Goal: Transaction & Acquisition: Purchase product/service

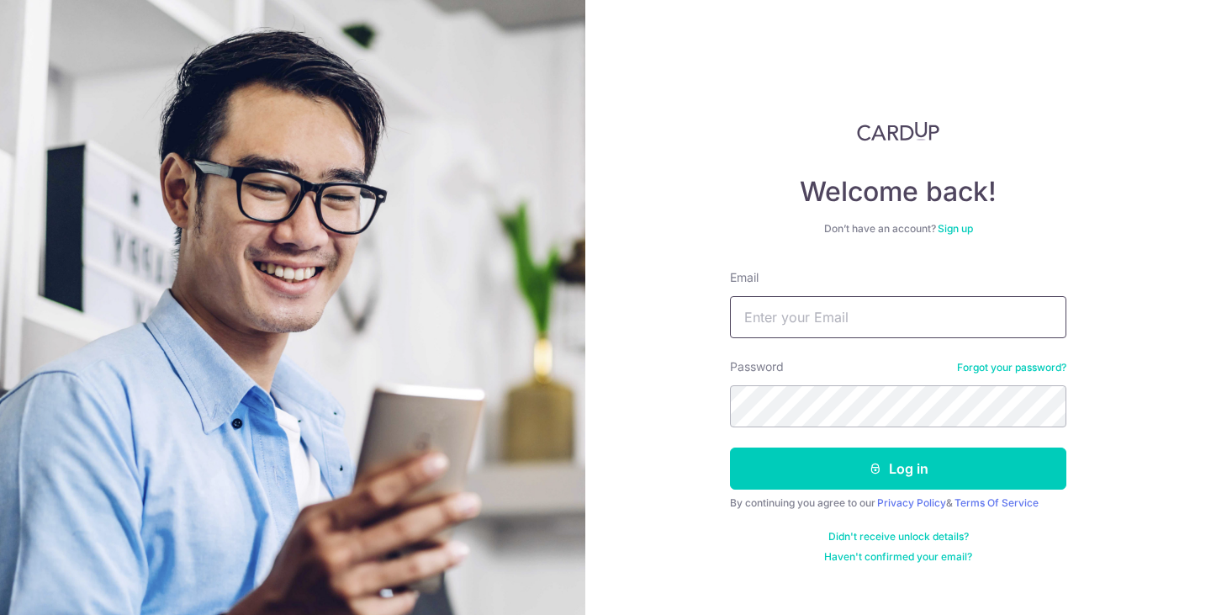
click at [829, 301] on input "Email" at bounding box center [898, 317] width 336 height 42
type input "maegan.tan@brewindesignoffice.com"
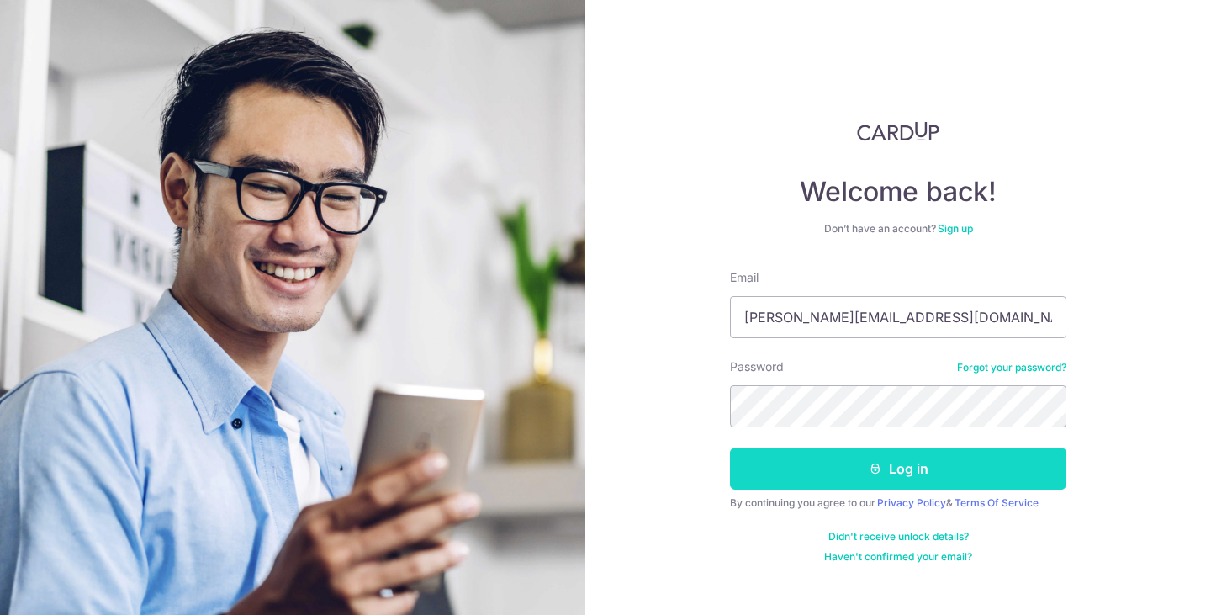
click at [916, 480] on button "Log in" at bounding box center [898, 468] width 336 height 42
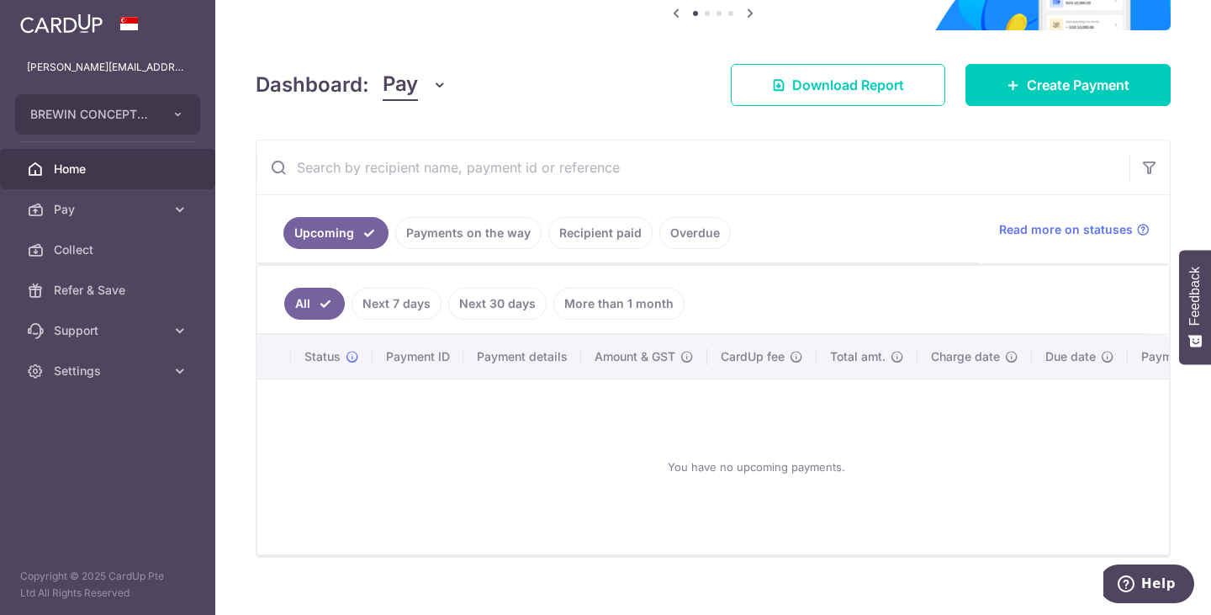
scroll to position [215, 0]
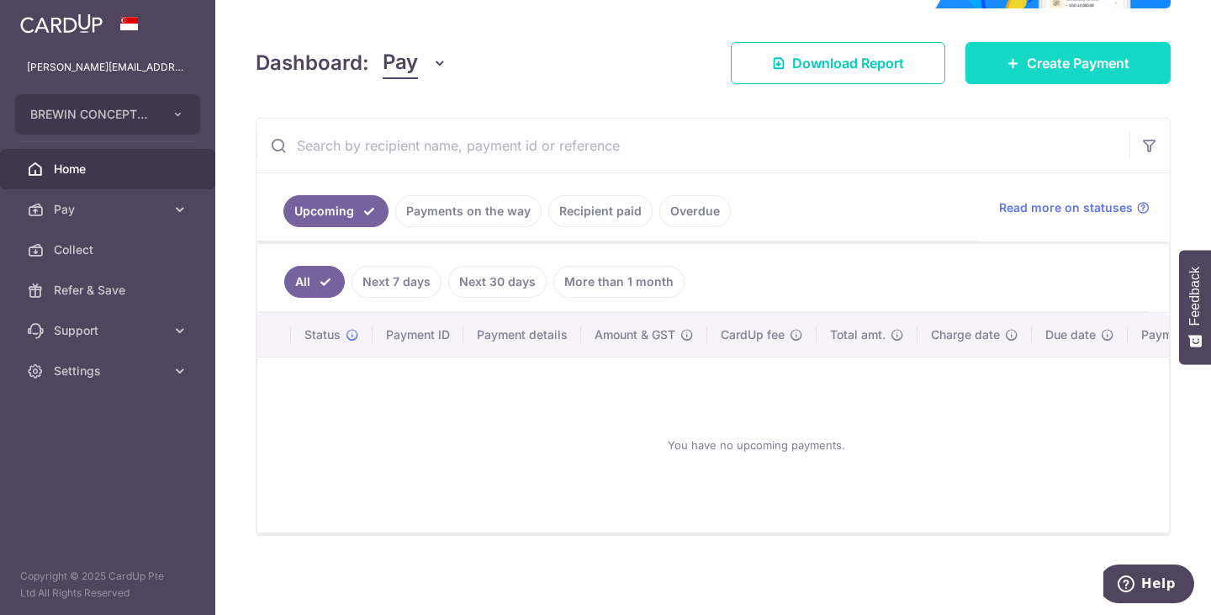
click at [1046, 53] on span "Create Payment" at bounding box center [1078, 63] width 103 height 20
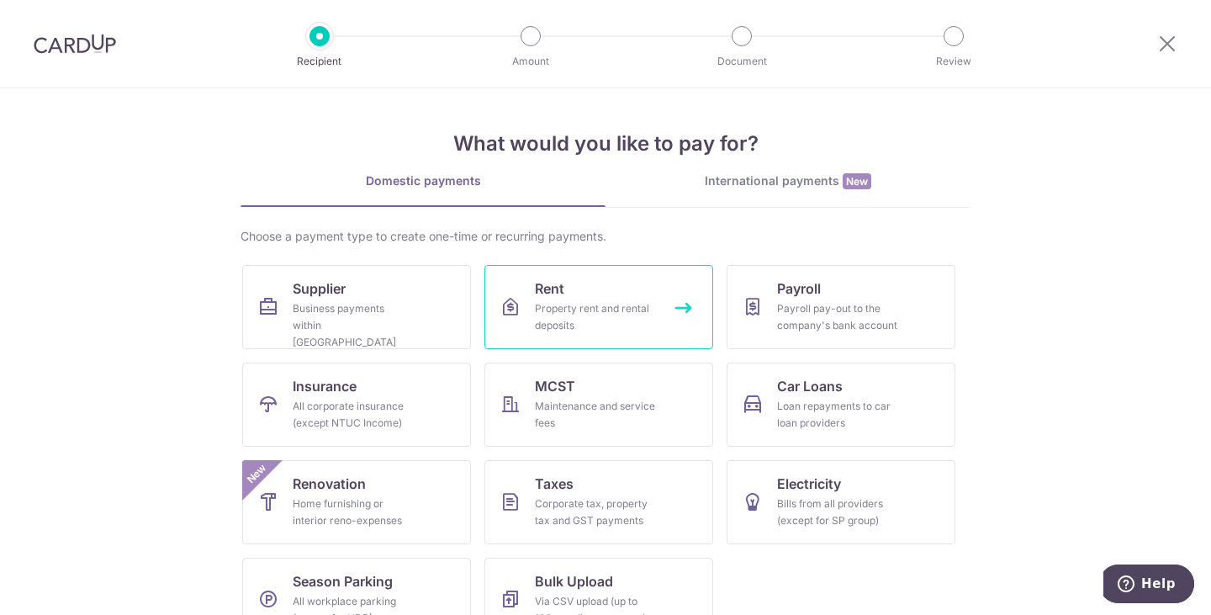
click at [594, 320] on div "Property rent and rental deposits" at bounding box center [595, 317] width 121 height 34
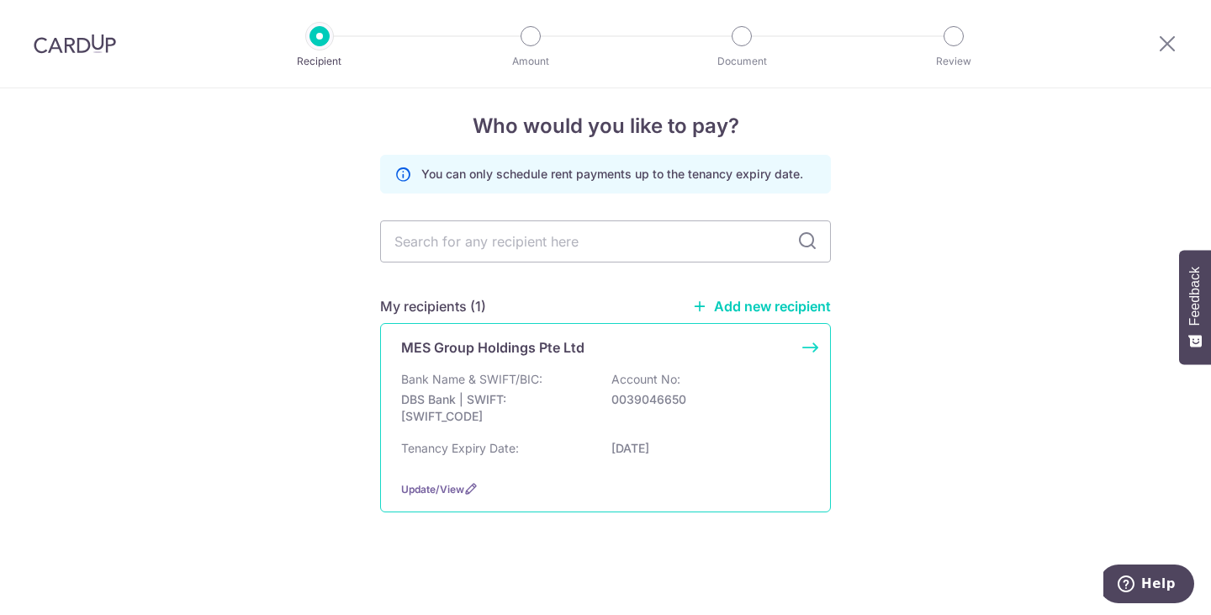
scroll to position [14, 0]
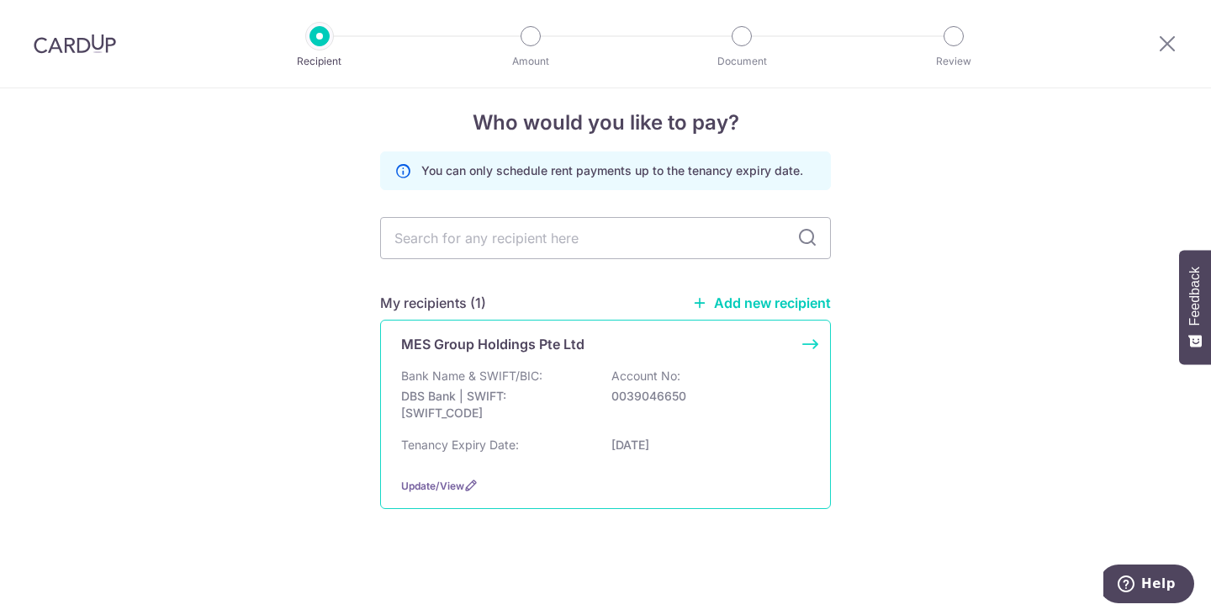
click at [577, 428] on div "Bank Name & SWIFT/BIC: DBS Bank | SWIFT: DBSSSGSGXXX Account No: 0039046650" at bounding box center [605, 398] width 409 height 62
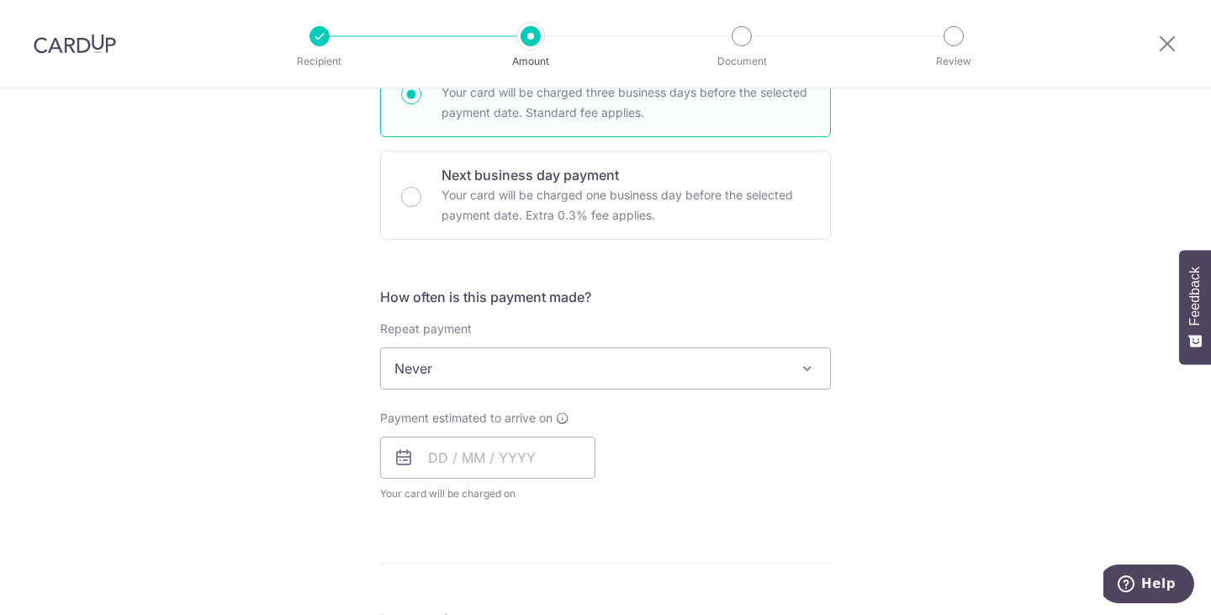
scroll to position [589, 0]
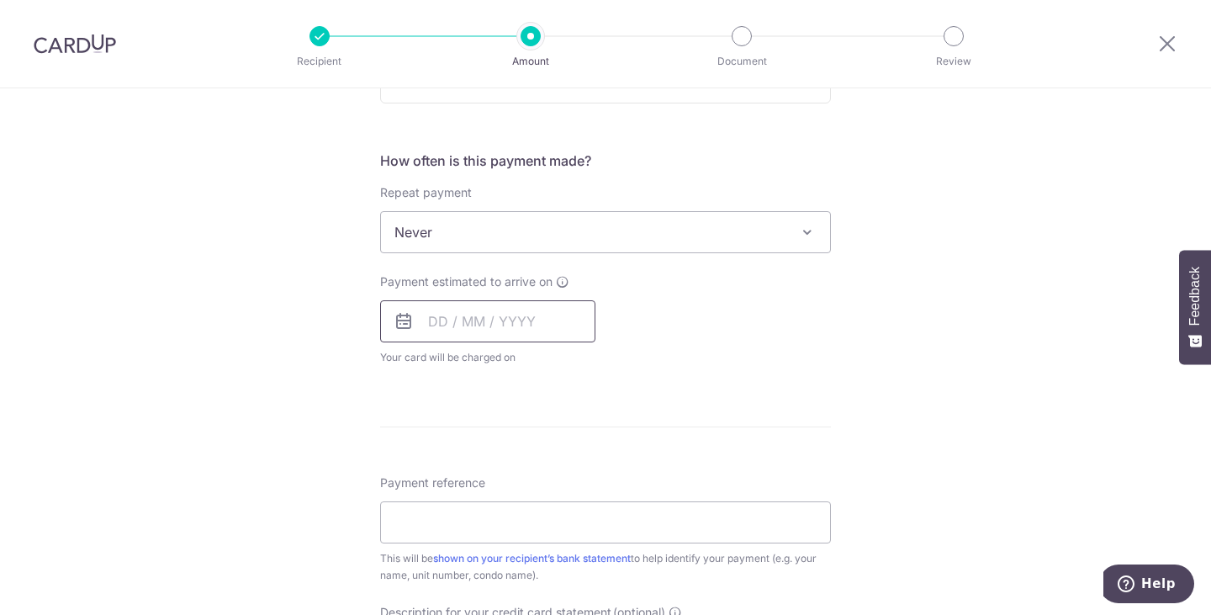
click at [536, 314] on input "text" at bounding box center [487, 321] width 215 height 42
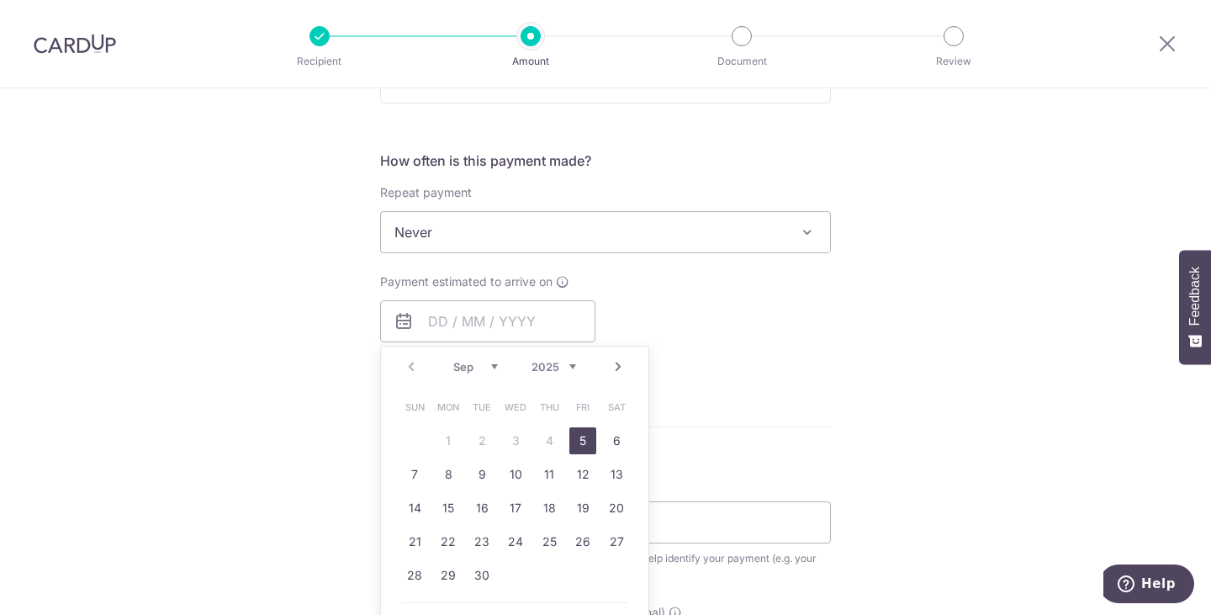
click at [578, 446] on link "5" at bounding box center [582, 440] width 27 height 27
type input "05/09/2025"
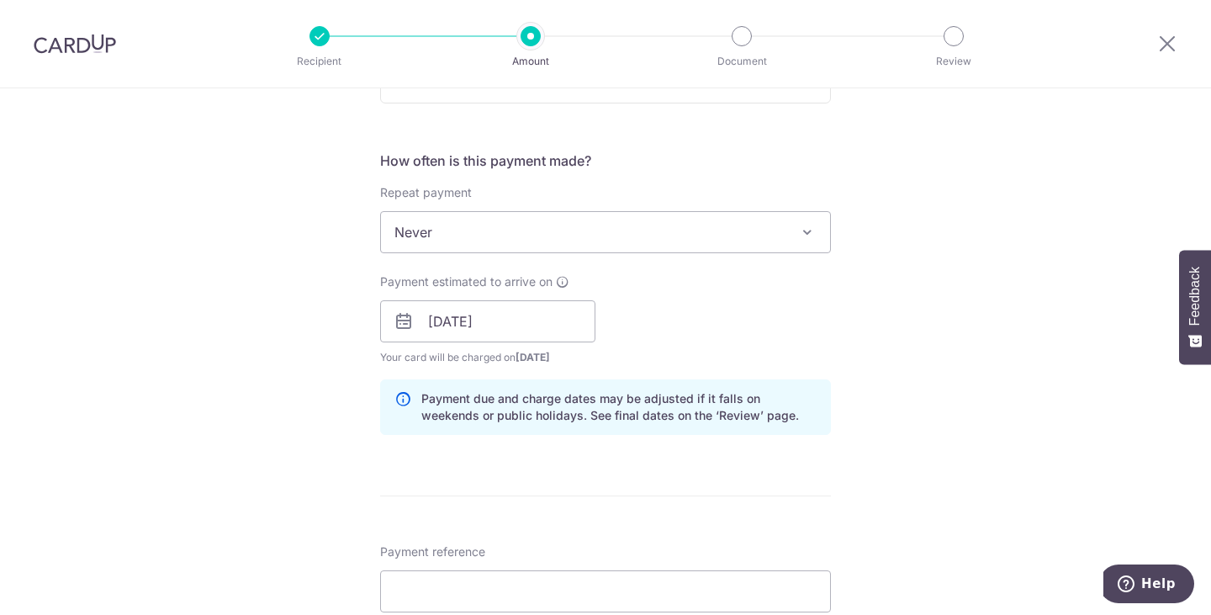
click at [869, 351] on div "Tell us more about your payment Enter payment amount SGD GST (optional) SGD Sel…" at bounding box center [605, 351] width 1211 height 1703
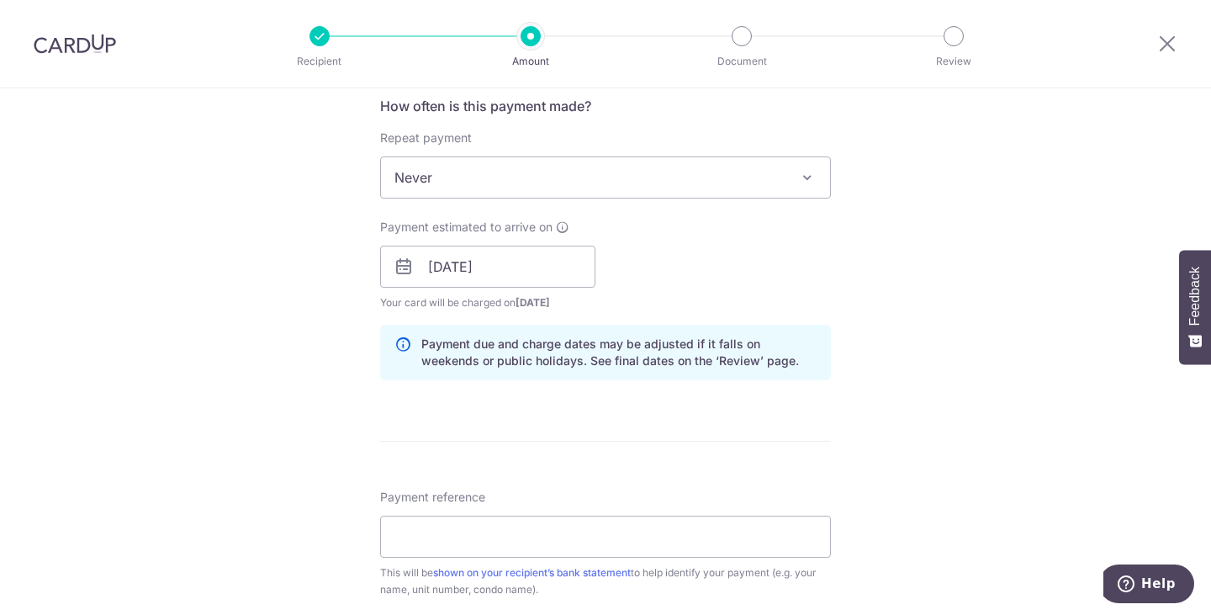
scroll to position [673, 0]
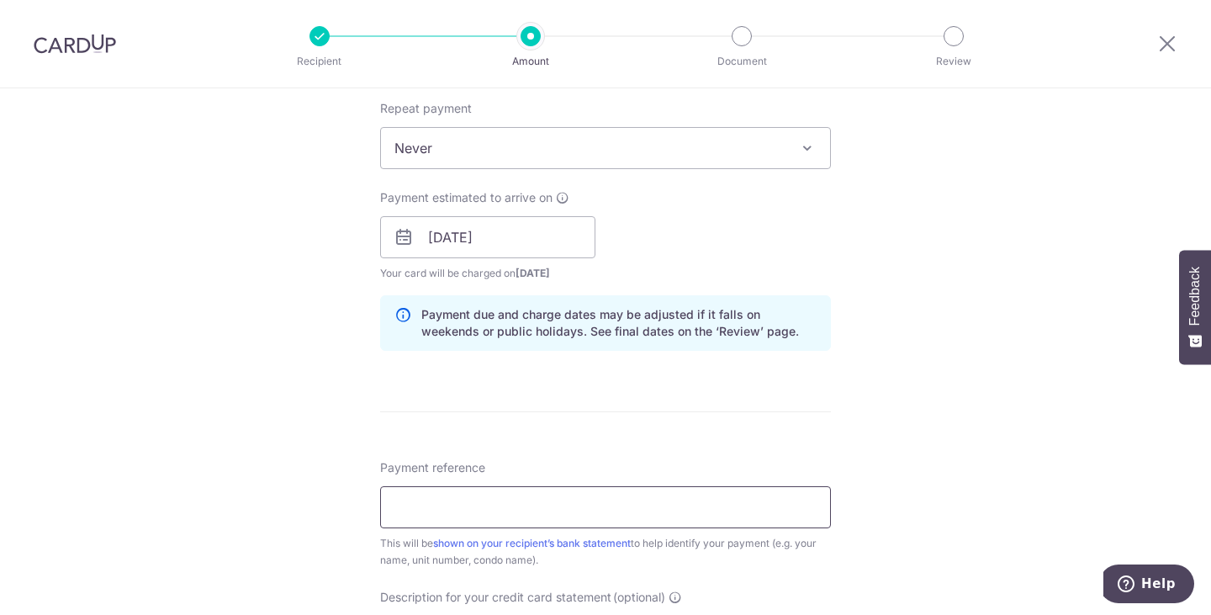
click at [576, 516] on input "Payment reference" at bounding box center [605, 507] width 451 height 42
paste input "SAVERENT179"
type input "SAVERENT179"
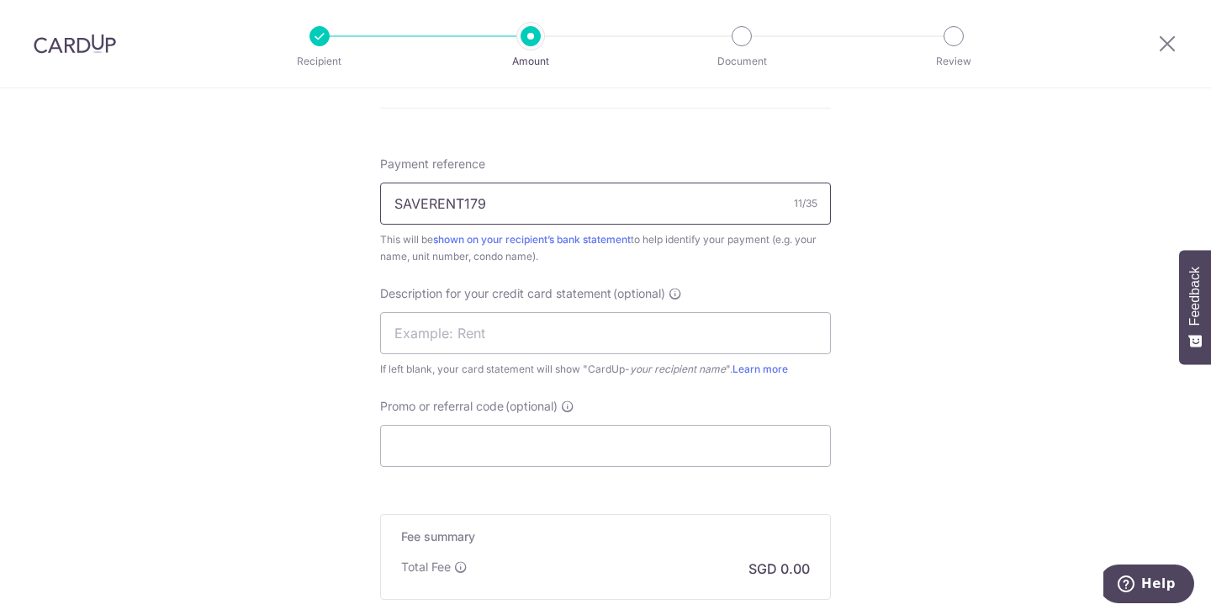
scroll to position [1009, 0]
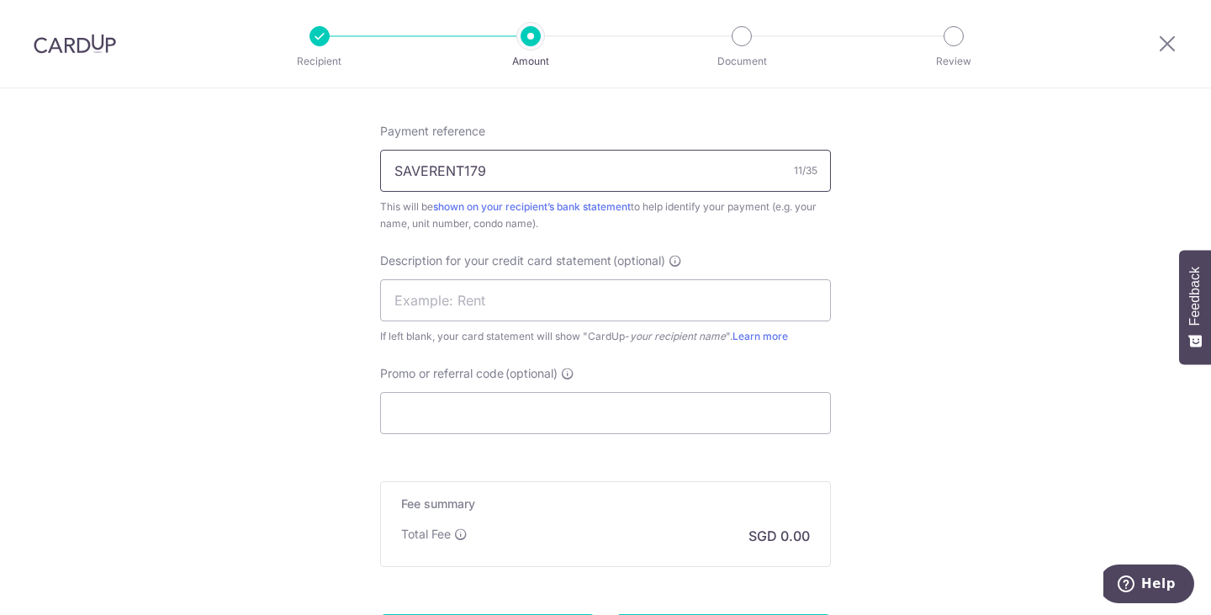
drag, startPoint x: 593, startPoint y: 177, endPoint x: 375, endPoint y: 171, distance: 217.9
type input "G"
click at [492, 424] on input "Promo or referral code (optional)" at bounding box center [605, 413] width 451 height 42
paste input "SAVERENT179"
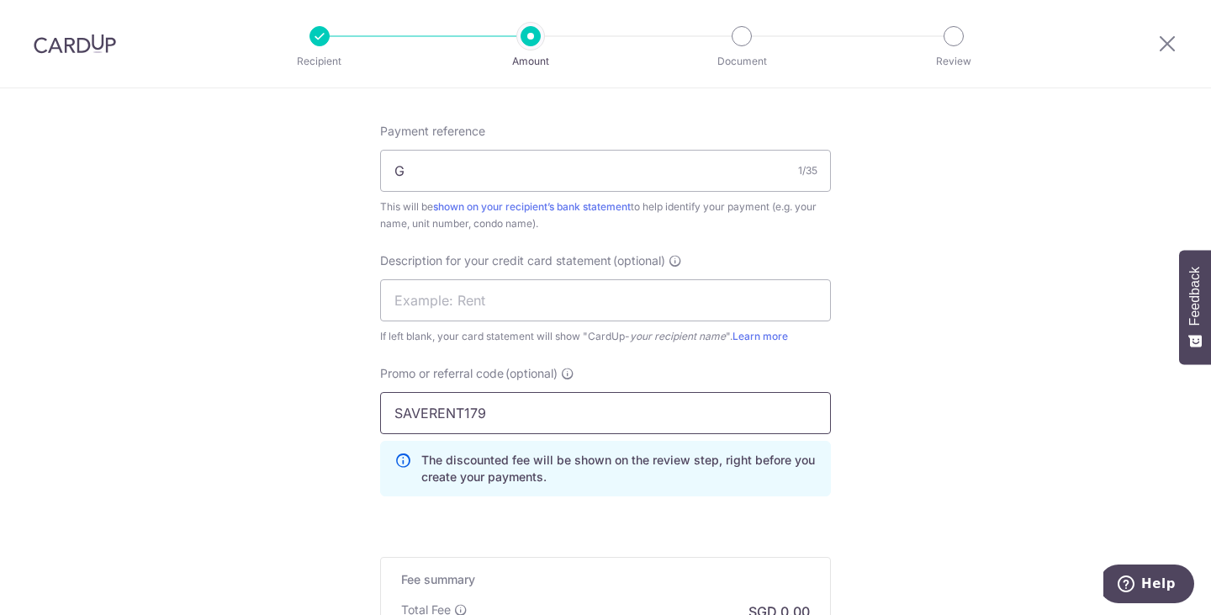
type input "SAVERENT179"
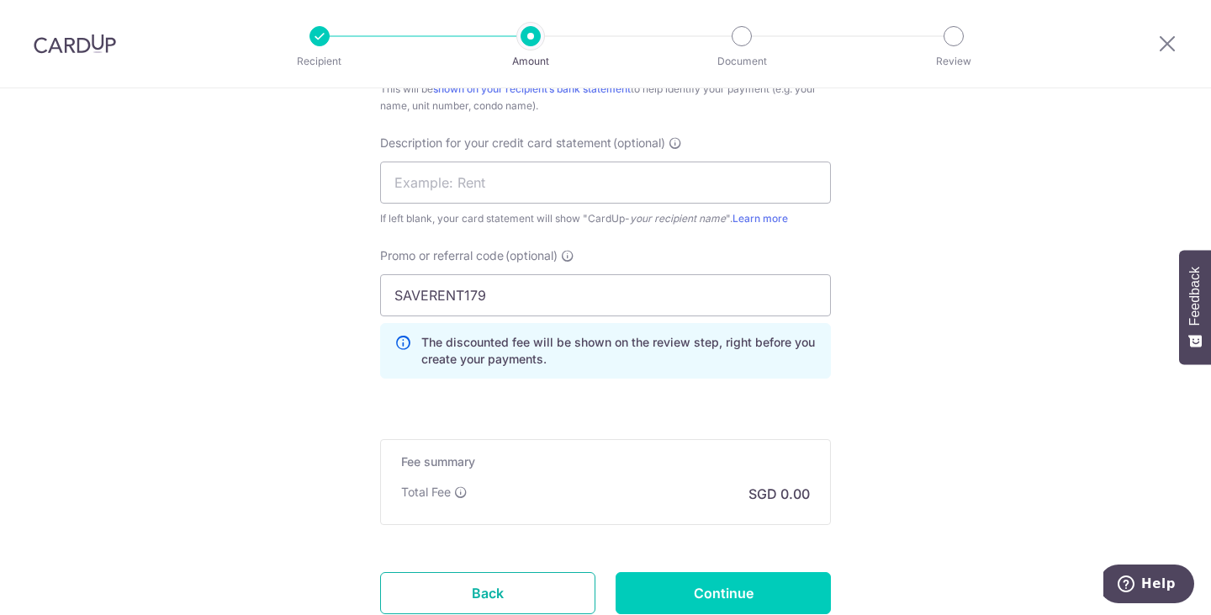
scroll to position [1000, 0]
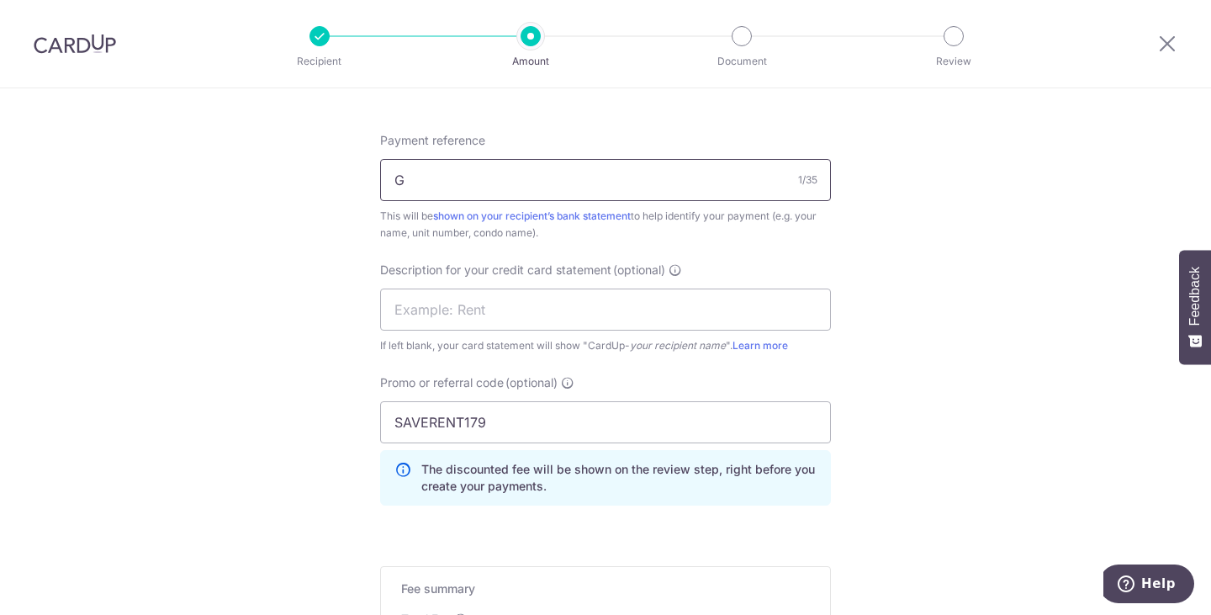
click at [430, 184] on input "G" at bounding box center [605, 180] width 451 height 42
drag, startPoint x: 446, startPoint y: 184, endPoint x: 391, endPoint y: 177, distance: 55.2
click at [391, 177] on input "G" at bounding box center [605, 180] width 451 height 42
paste input "RP786/19714"
type input "GRP786/19714"
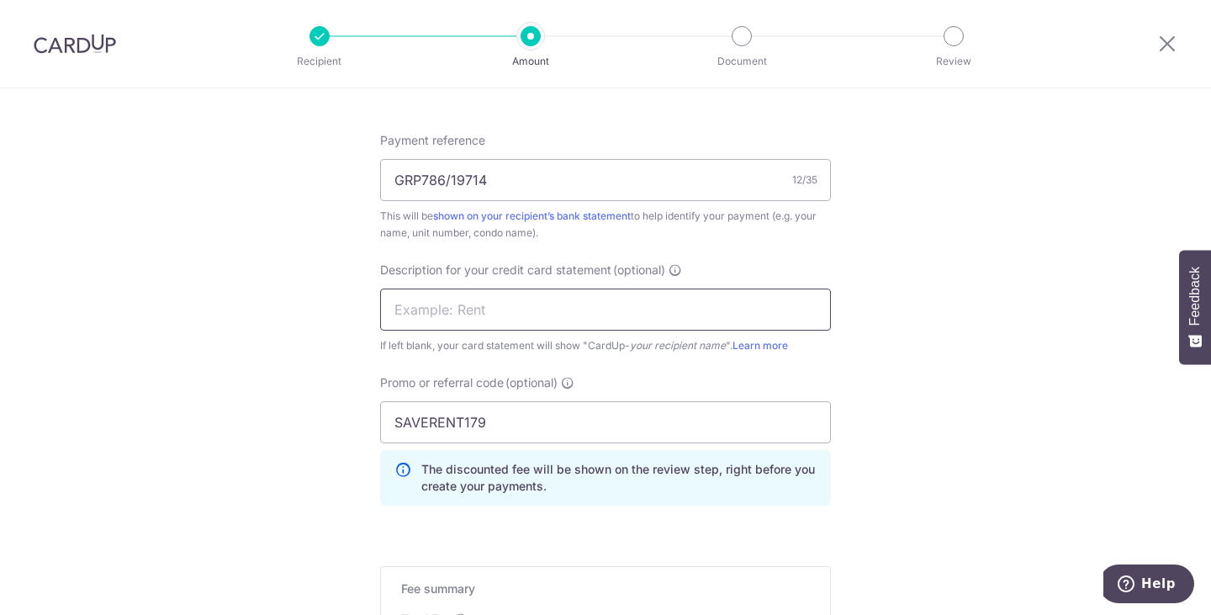
click at [556, 302] on input "text" at bounding box center [605, 309] width 451 height 42
paste input "GRP786/19714"
type input "GRP786/19714"
click at [394, 181] on input "GRP786/19714" at bounding box center [605, 180] width 451 height 42
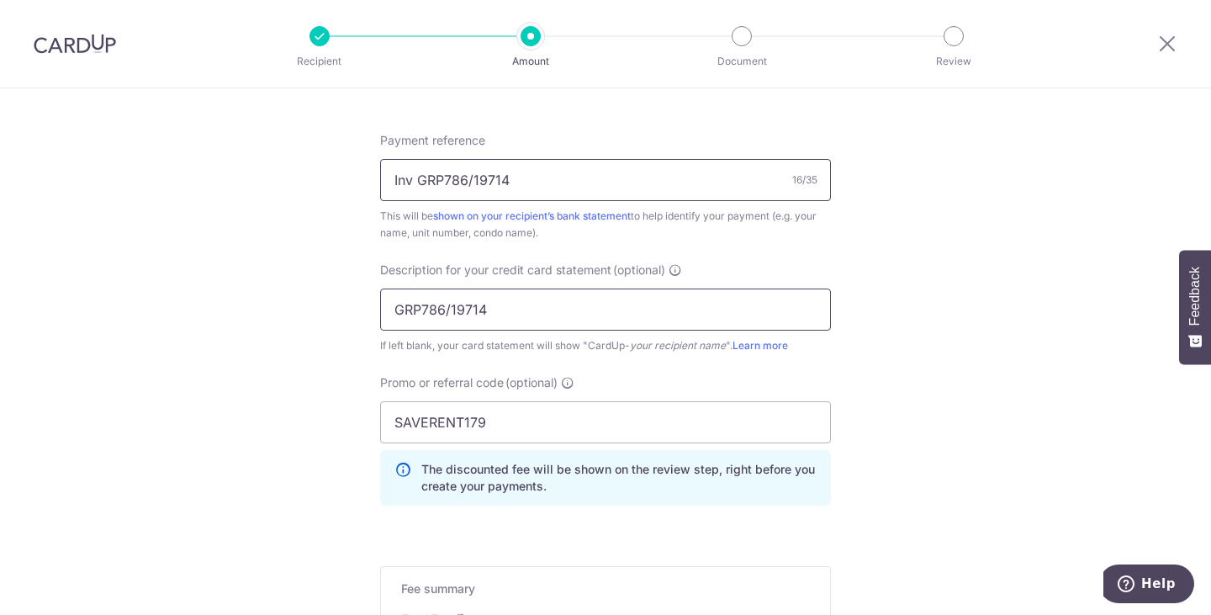
type input "Inv GRP786/19714"
drag, startPoint x: 489, startPoint y: 312, endPoint x: 314, endPoint y: 304, distance: 175.1
type input "R"
drag, startPoint x: 425, startPoint y: 309, endPoint x: 200, endPoint y: 280, distance: 226.4
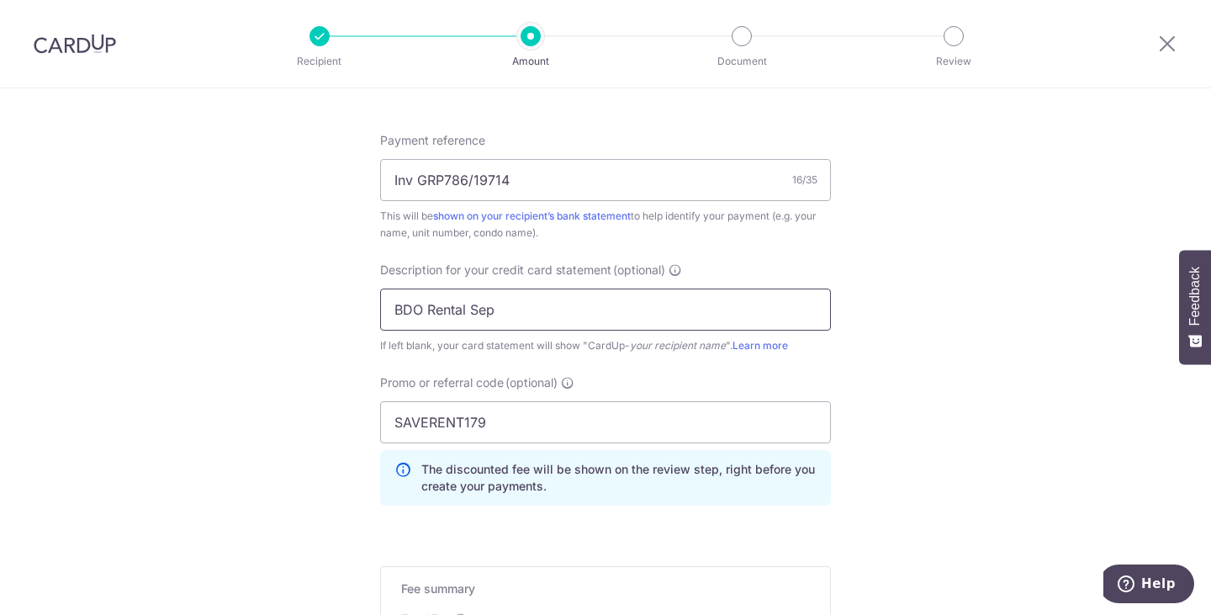
click at [529, 318] on input "Rental Sep" at bounding box center [605, 309] width 451 height 42
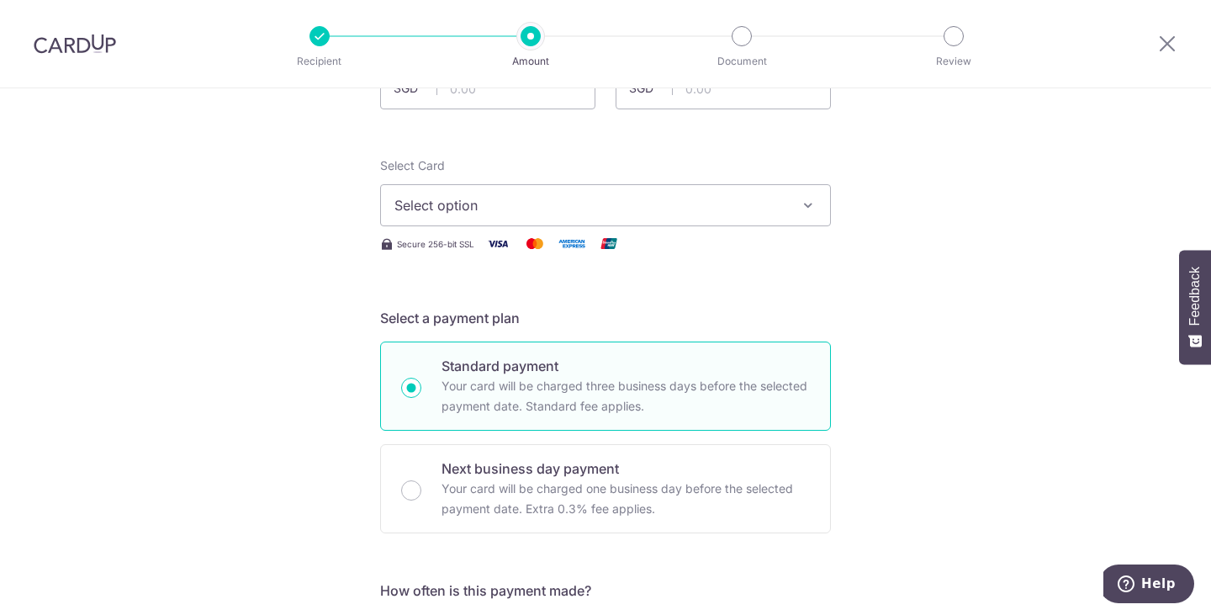
scroll to position [0, 0]
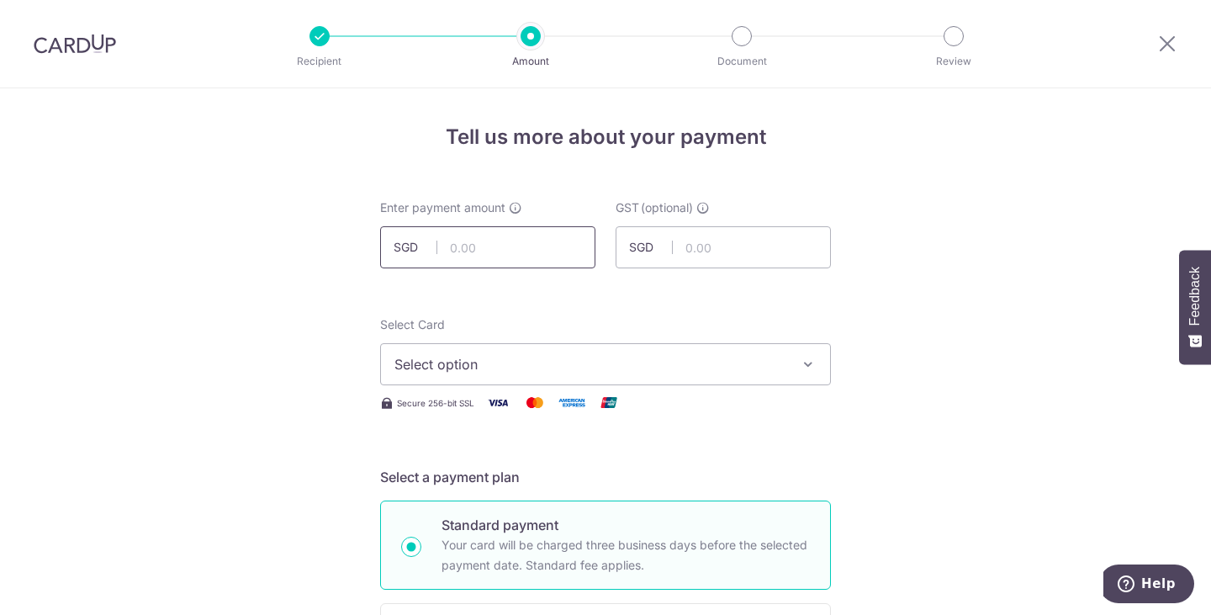
type input "Rental Sep 25"
click at [524, 254] on input "text" at bounding box center [487, 247] width 215 height 42
type input "17,719.38"
click at [541, 346] on button "Select option" at bounding box center [605, 364] width 451 height 42
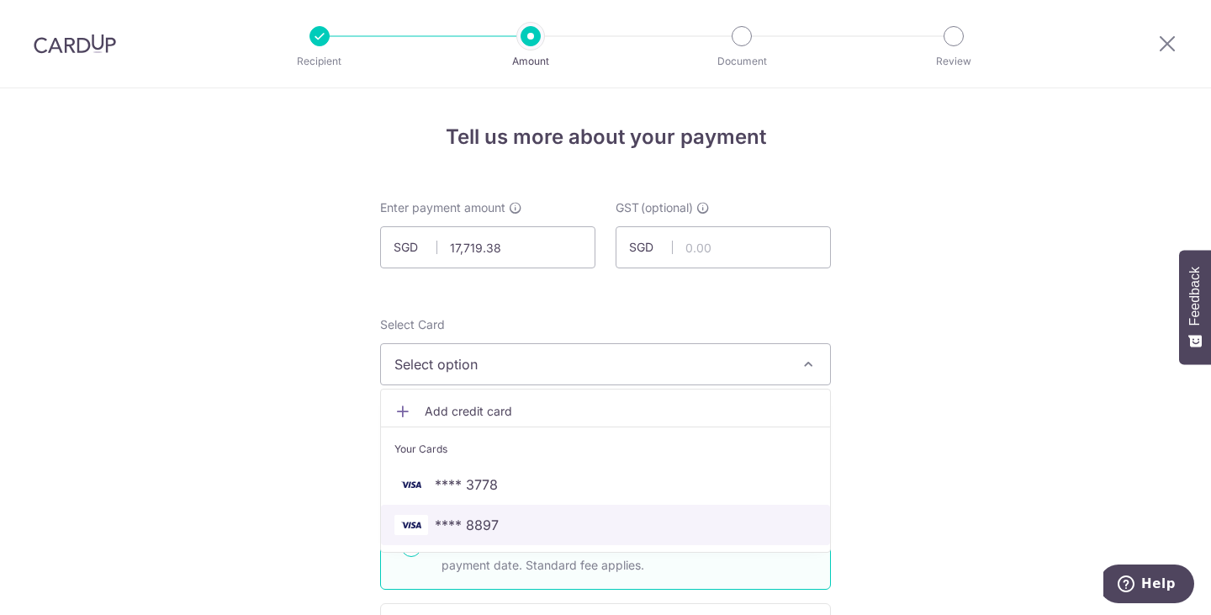
drag, startPoint x: 550, startPoint y: 530, endPoint x: 691, endPoint y: 482, distance: 149.2
click at [550, 530] on span "**** 8897" at bounding box center [605, 525] width 422 height 20
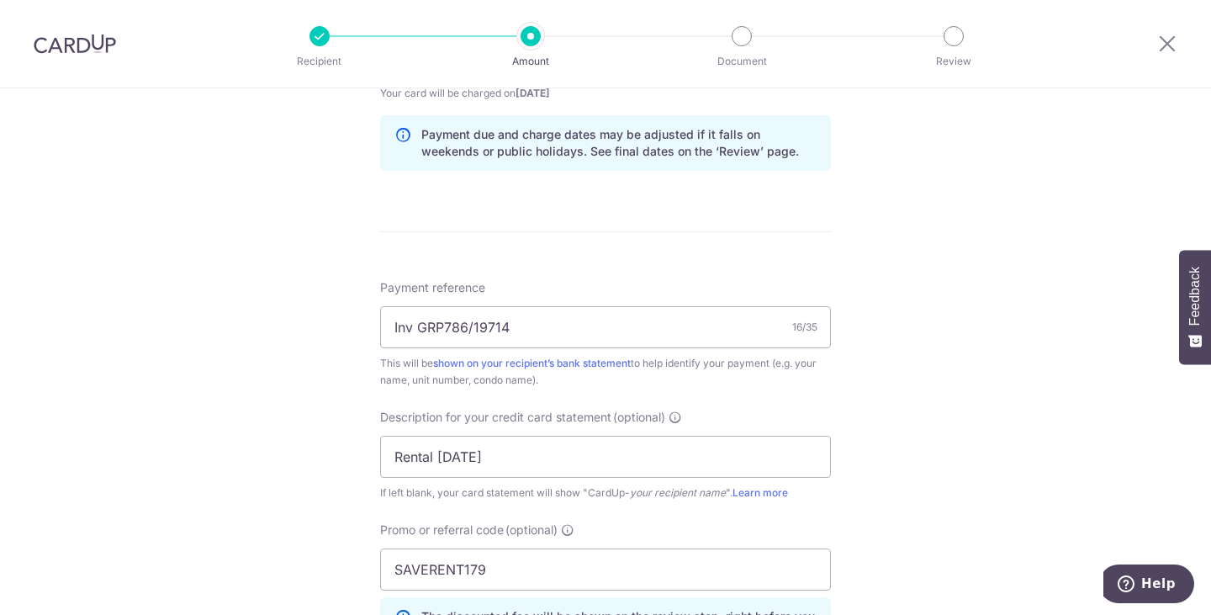
scroll to position [1177, 0]
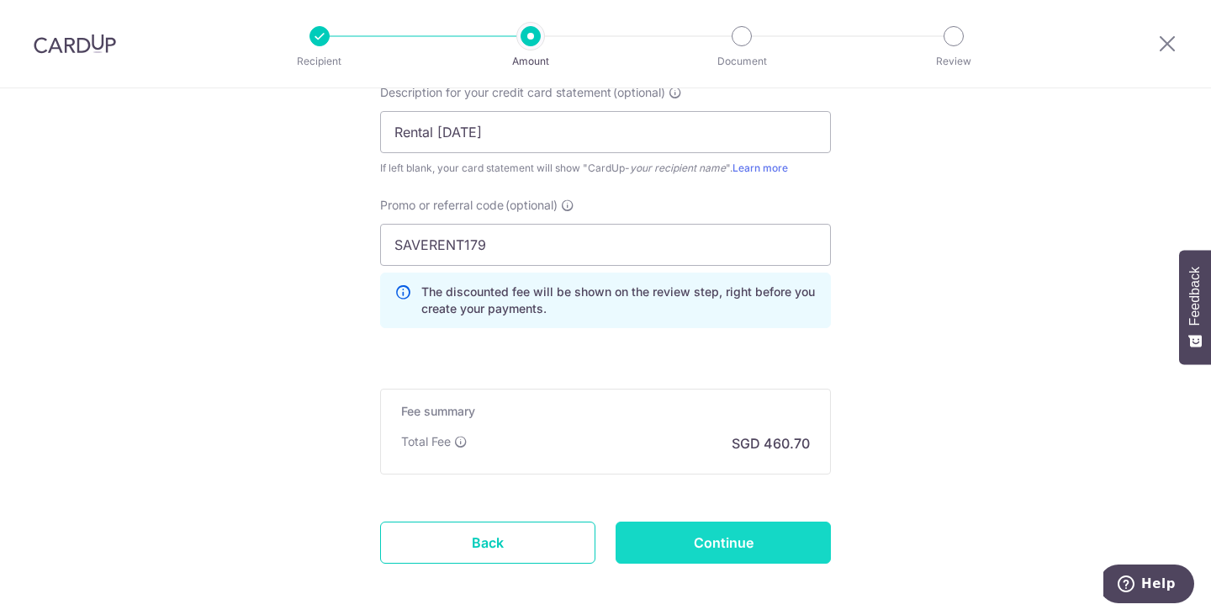
click at [760, 541] on input "Continue" at bounding box center [722, 542] width 215 height 42
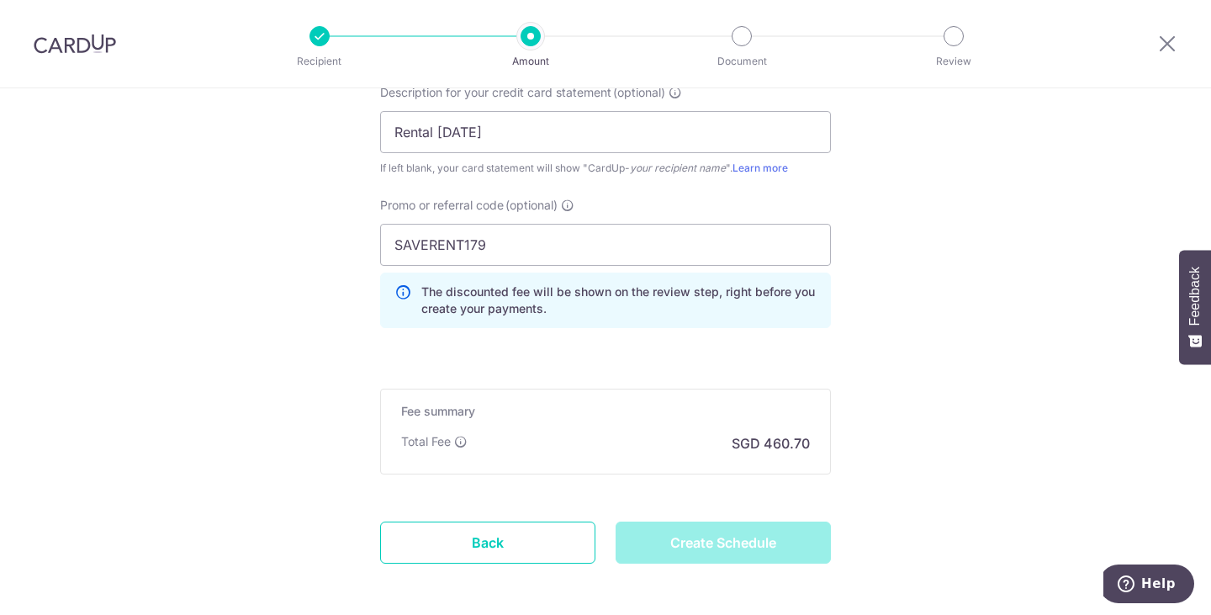
type input "Create Schedule"
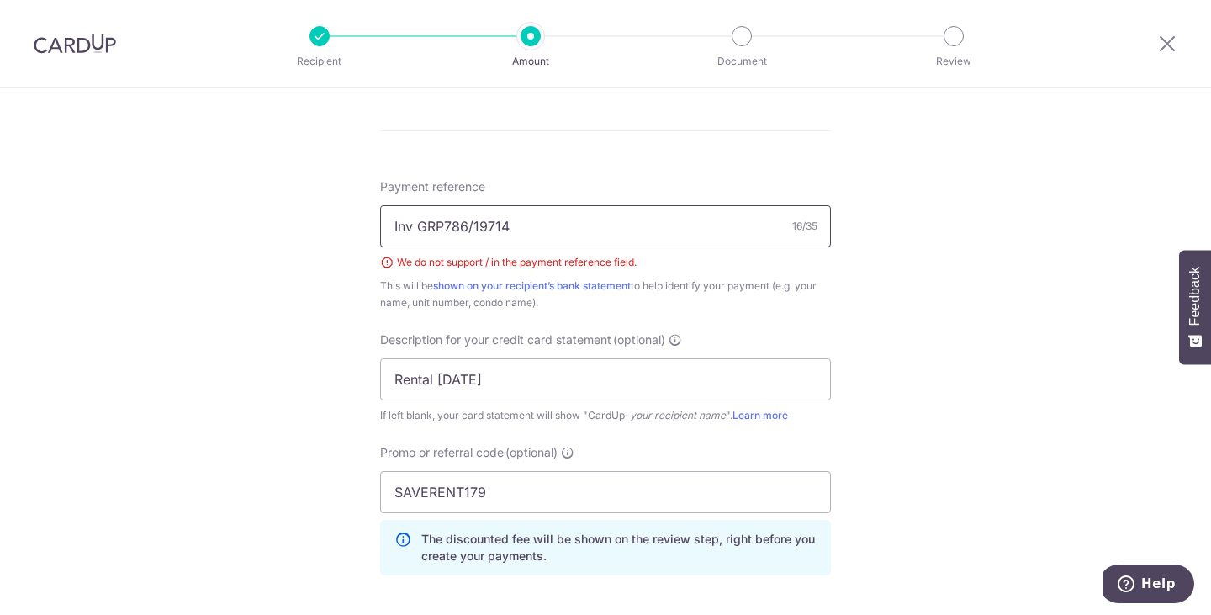
scroll to position [951, 0]
click at [467, 229] on input "Inv GRP786/19714" at bounding box center [605, 229] width 451 height 42
type input "Inv GRP786-19714"
drag, startPoint x: 991, startPoint y: 247, endPoint x: 992, endPoint y: 288, distance: 40.4
click at [992, 250] on div "Tell us more about your payment Enter payment amount SGD 17,719.38 17719.38 GST…" at bounding box center [605, 38] width 1211 height 1802
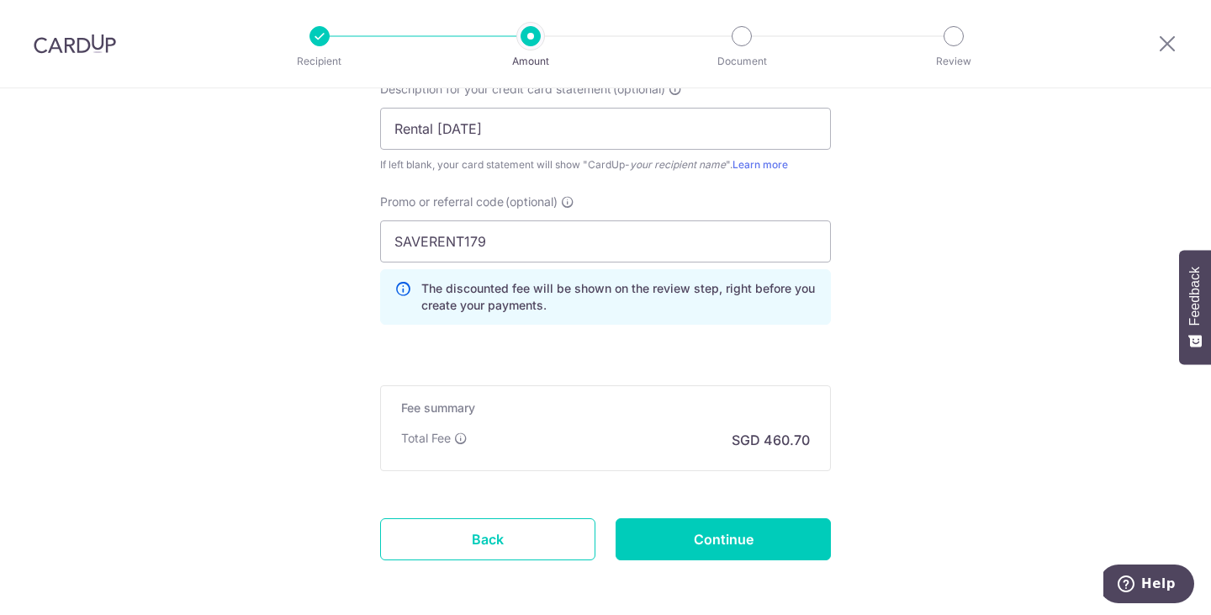
scroll to position [1276, 0]
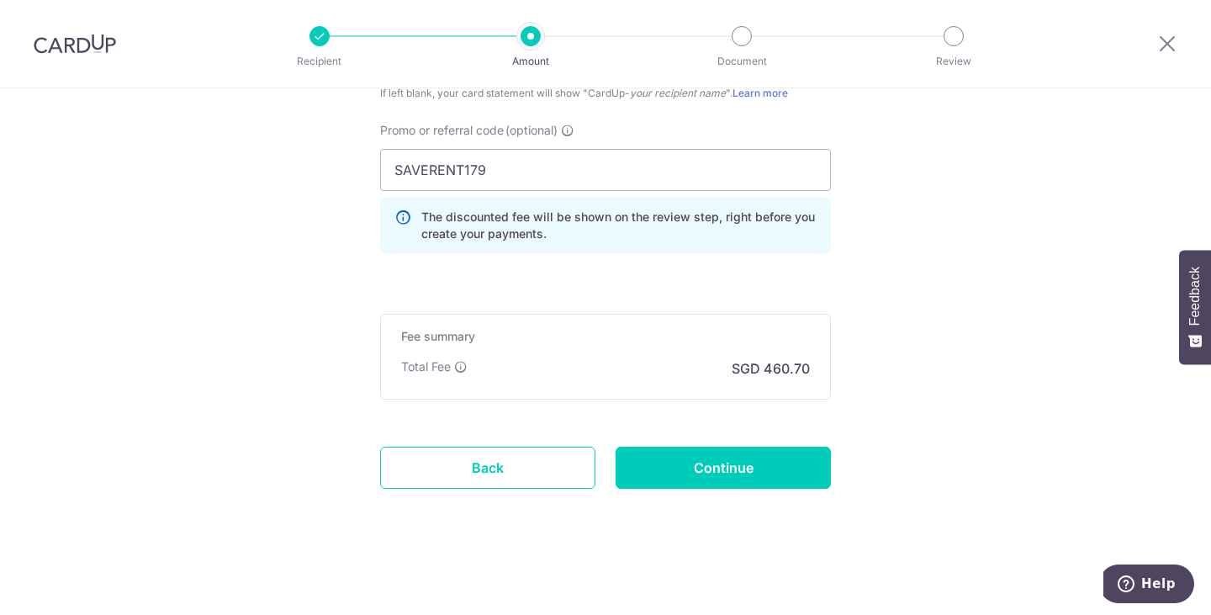
click at [774, 458] on input "Continue" at bounding box center [722, 467] width 215 height 42
type input "Create Schedule"
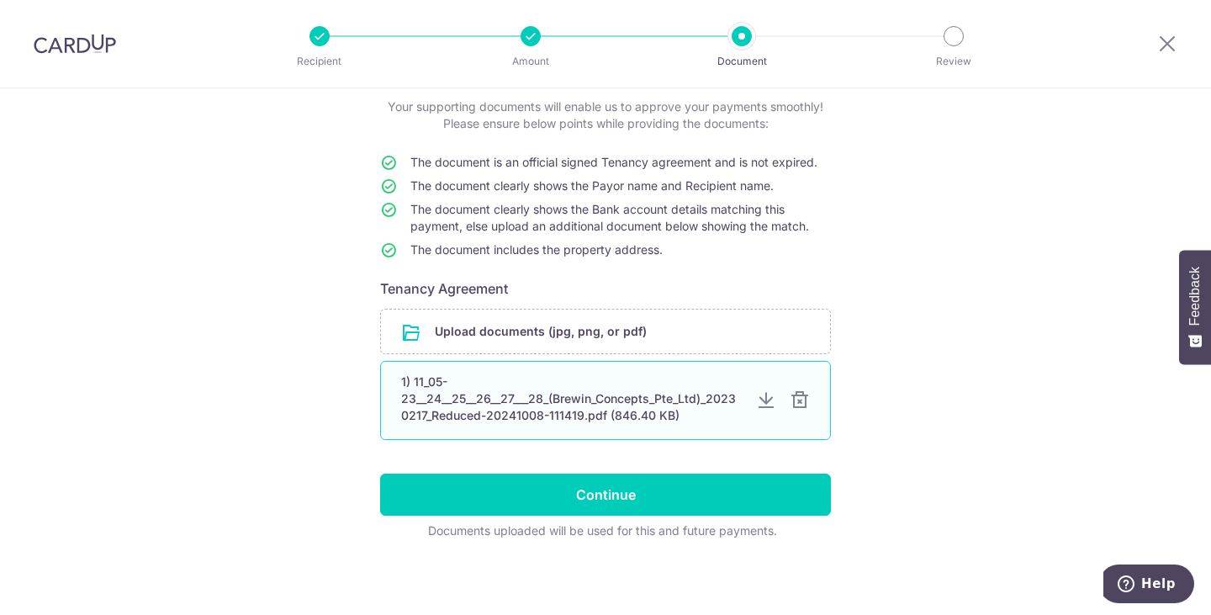
scroll to position [103, 0]
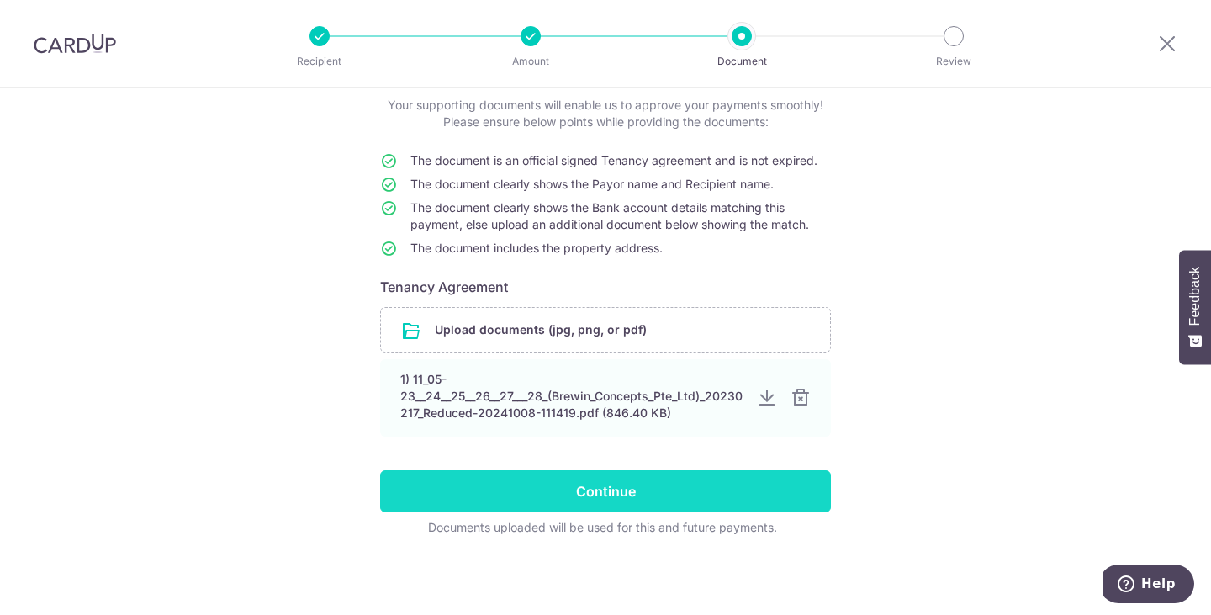
click at [689, 502] on input "Continue" at bounding box center [605, 491] width 451 height 42
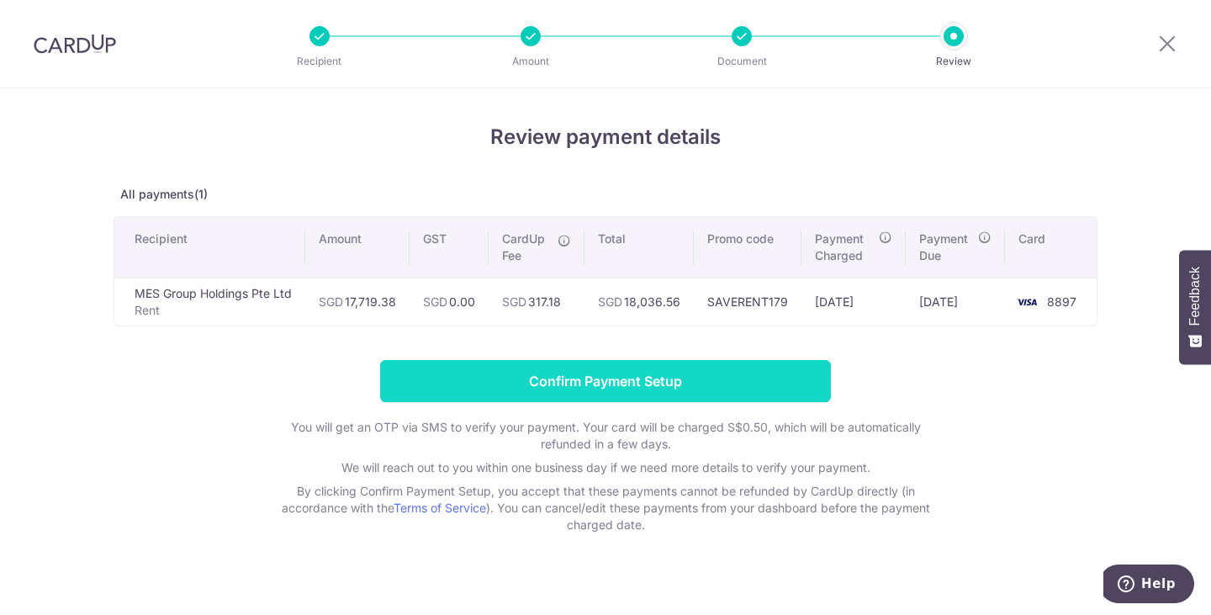
click at [710, 382] on input "Confirm Payment Setup" at bounding box center [605, 381] width 451 height 42
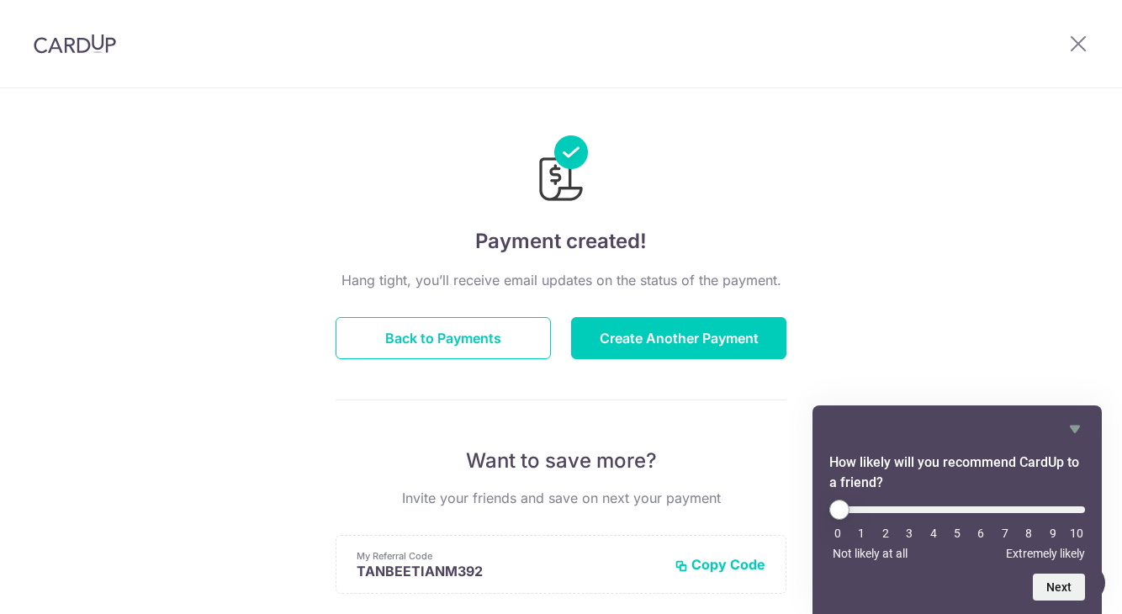
click at [852, 217] on div "Payment created! Hang tight, you’ll receive email updates on the status of the …" at bounding box center [561, 537] width 1122 height 898
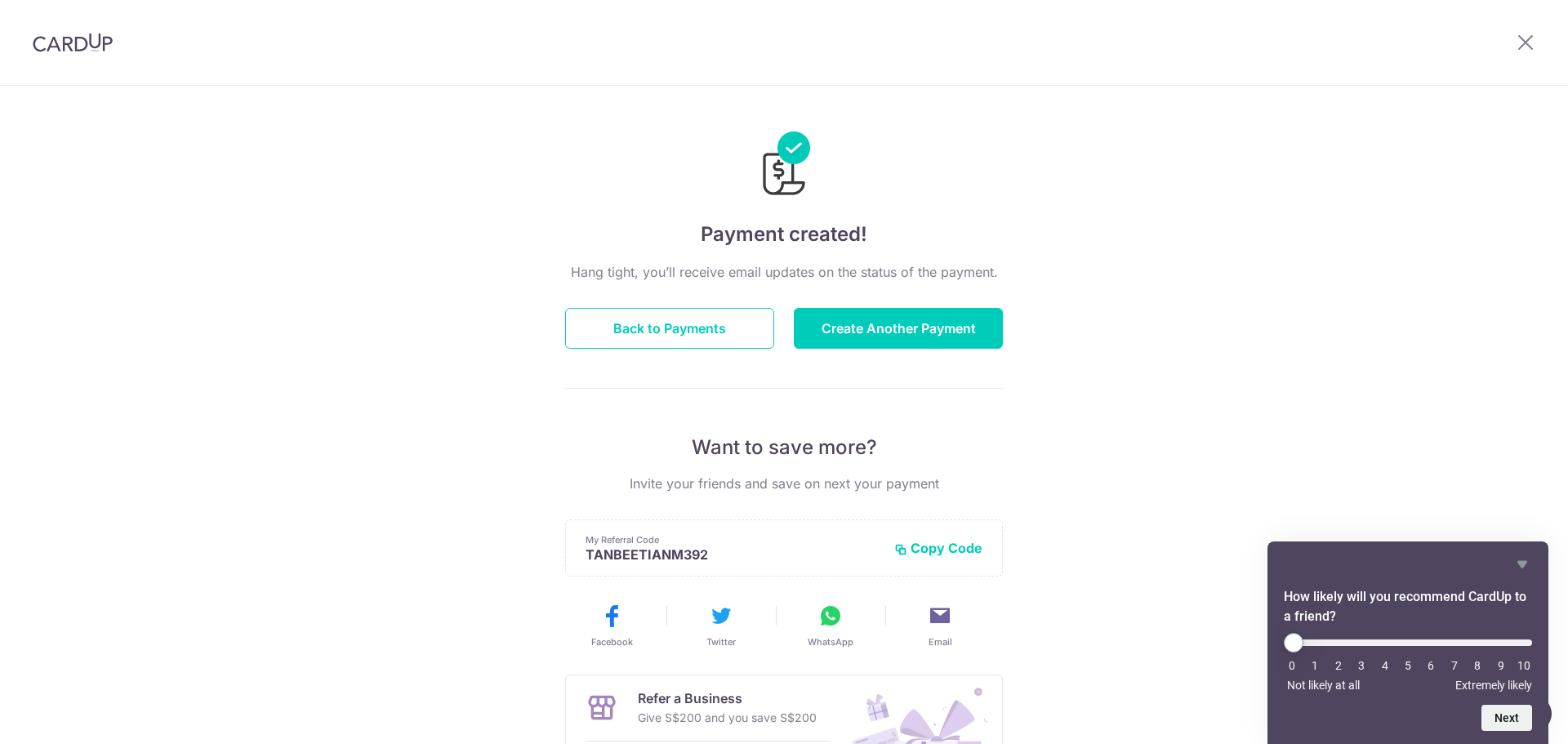
click at [1089, 295] on div "Payment created! Hang tight, you’ll receive email updates on the status of the …" at bounding box center [784, 522] width 1568 height 872
click at [1089, 33] on icon at bounding box center [1526, 42] width 19 height 20
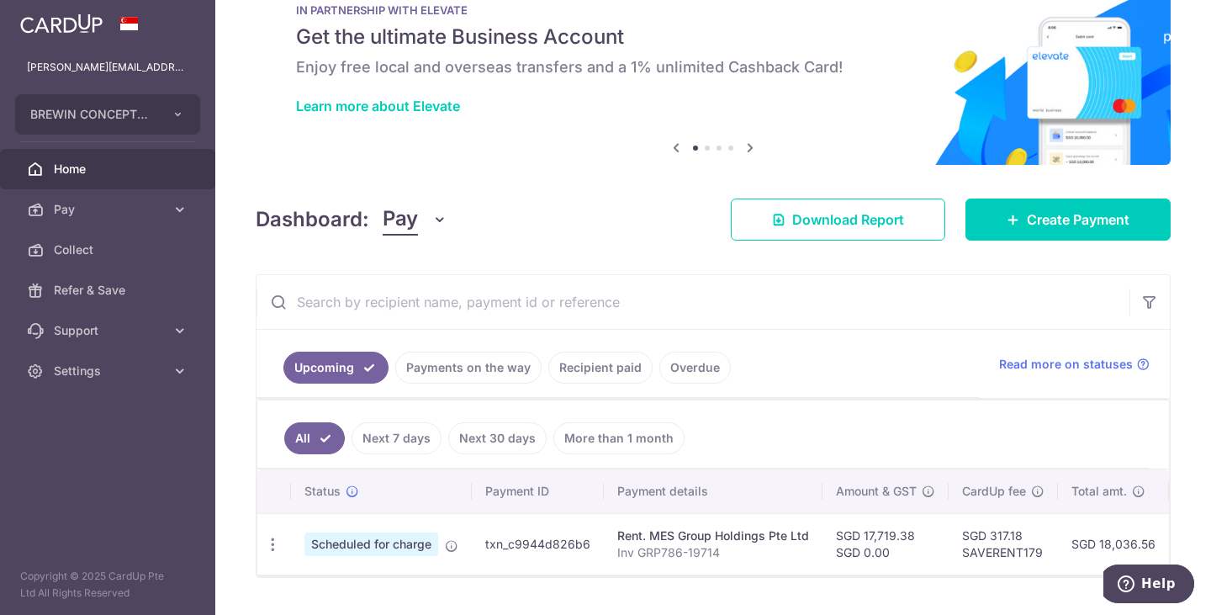
scroll to position [101, 0]
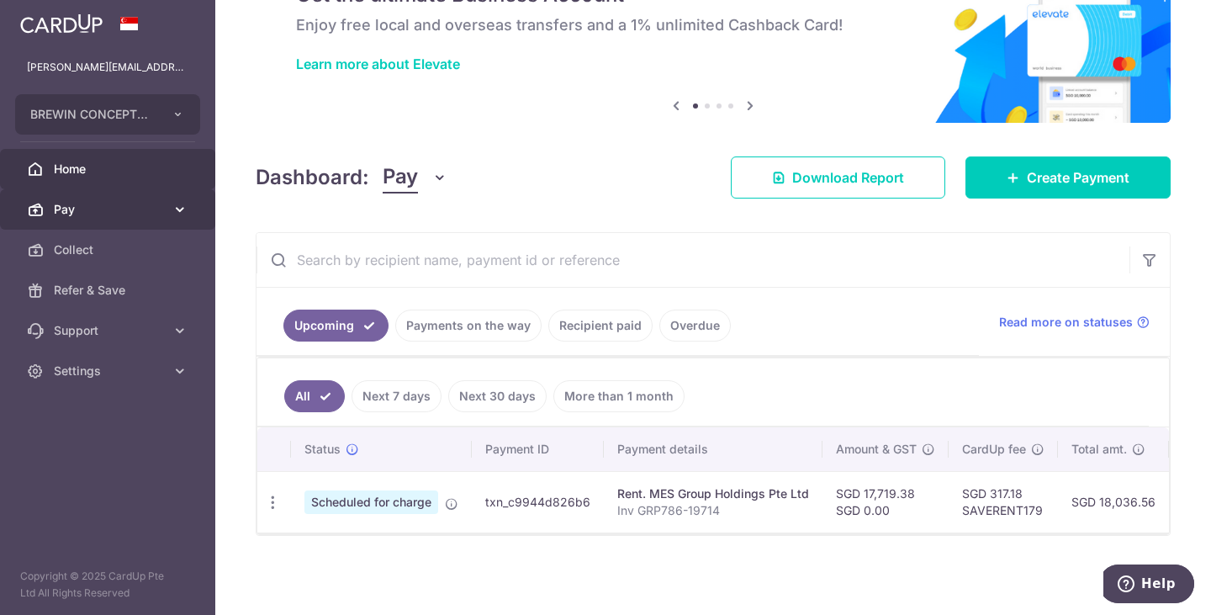
click at [82, 214] on span "Pay" at bounding box center [109, 209] width 111 height 17
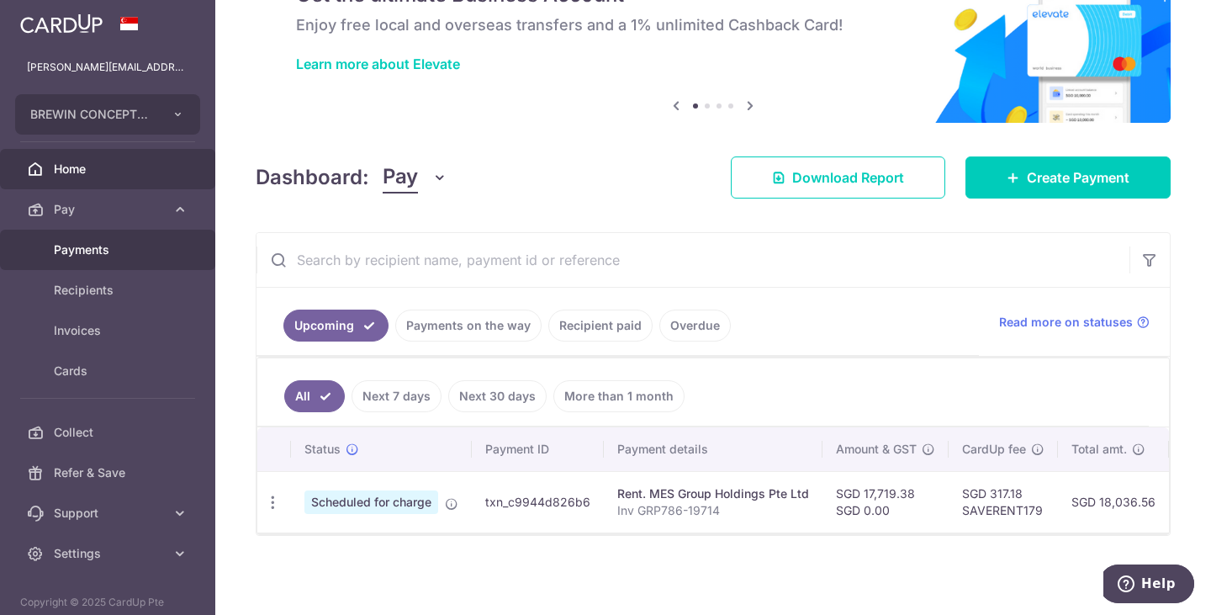
click at [93, 261] on link "Payments" at bounding box center [107, 250] width 215 height 40
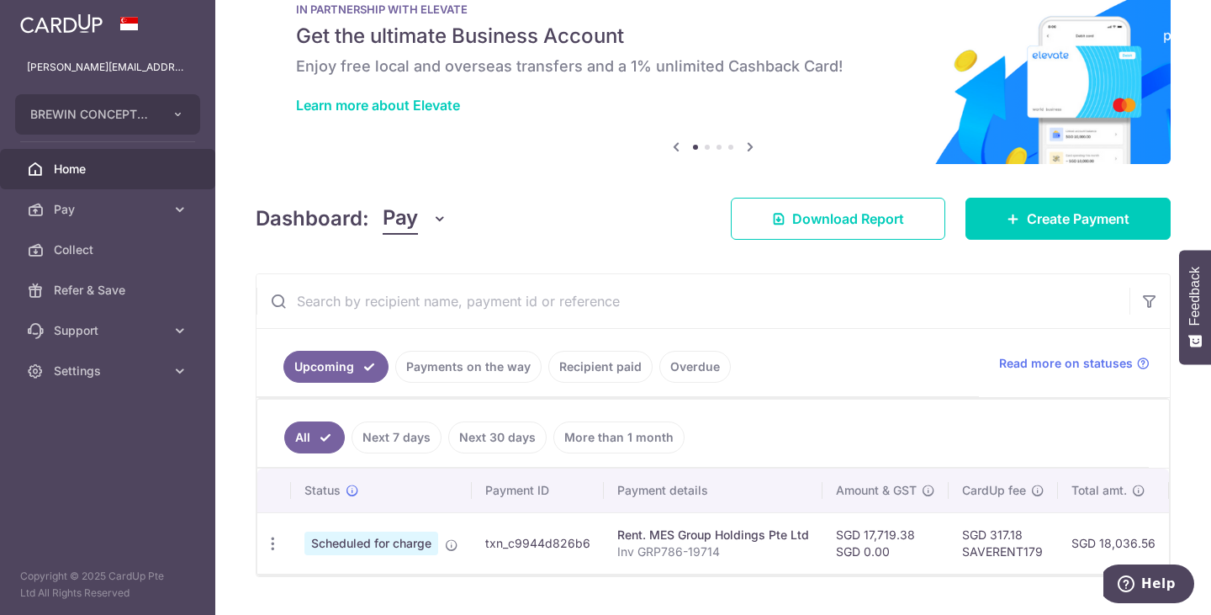
scroll to position [101, 0]
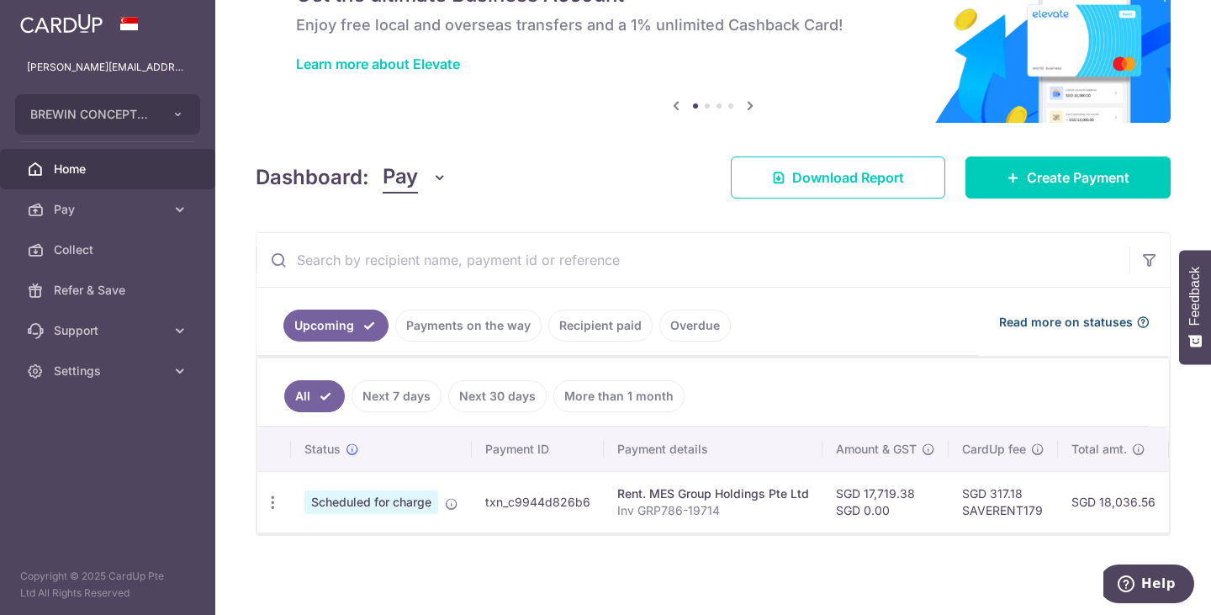
click at [1062, 314] on span "Read more on statuses" at bounding box center [1066, 322] width 134 height 17
click at [858, 172] on span "Download Report" at bounding box center [848, 177] width 112 height 20
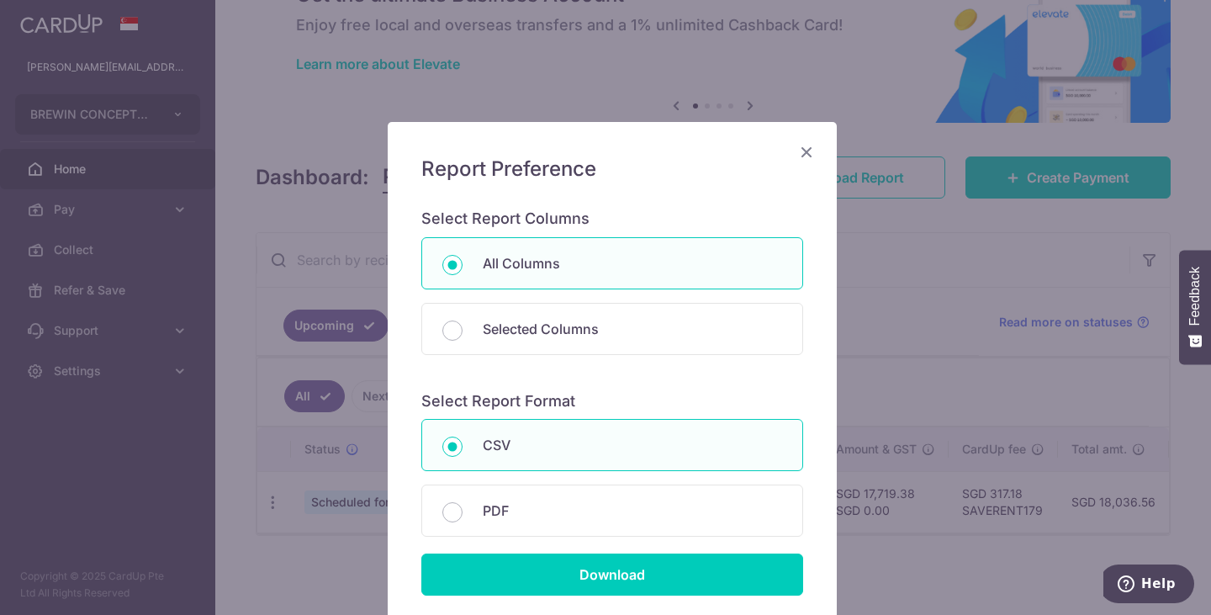
click at [807, 148] on icon "Close" at bounding box center [806, 151] width 20 height 21
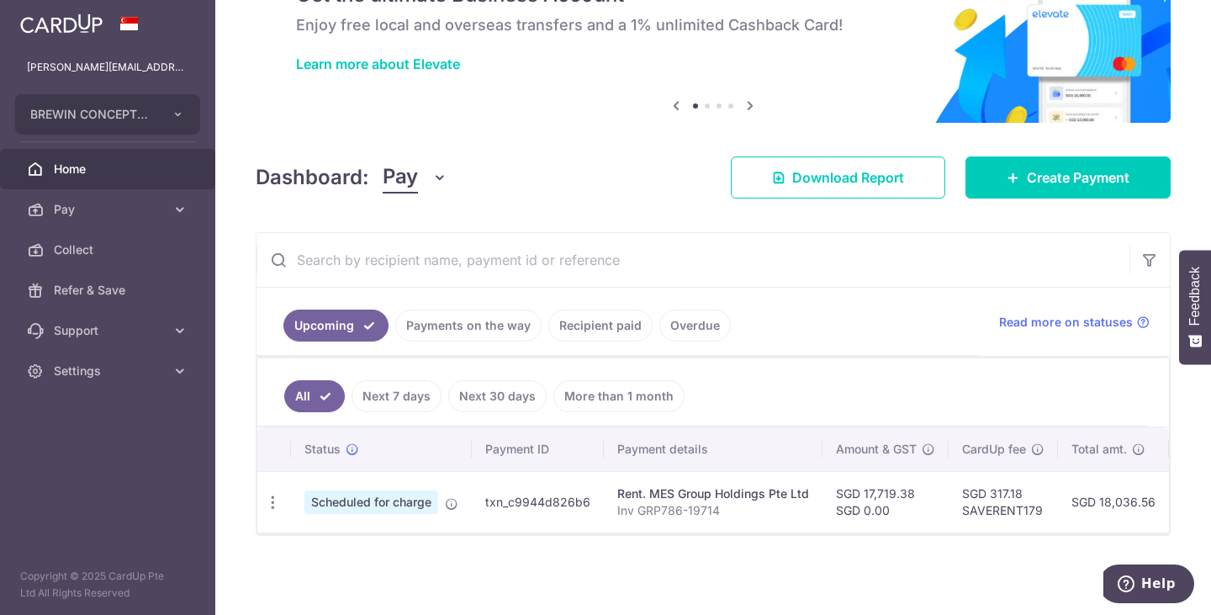
click at [472, 317] on link "Payments on the way" at bounding box center [468, 325] width 146 height 32
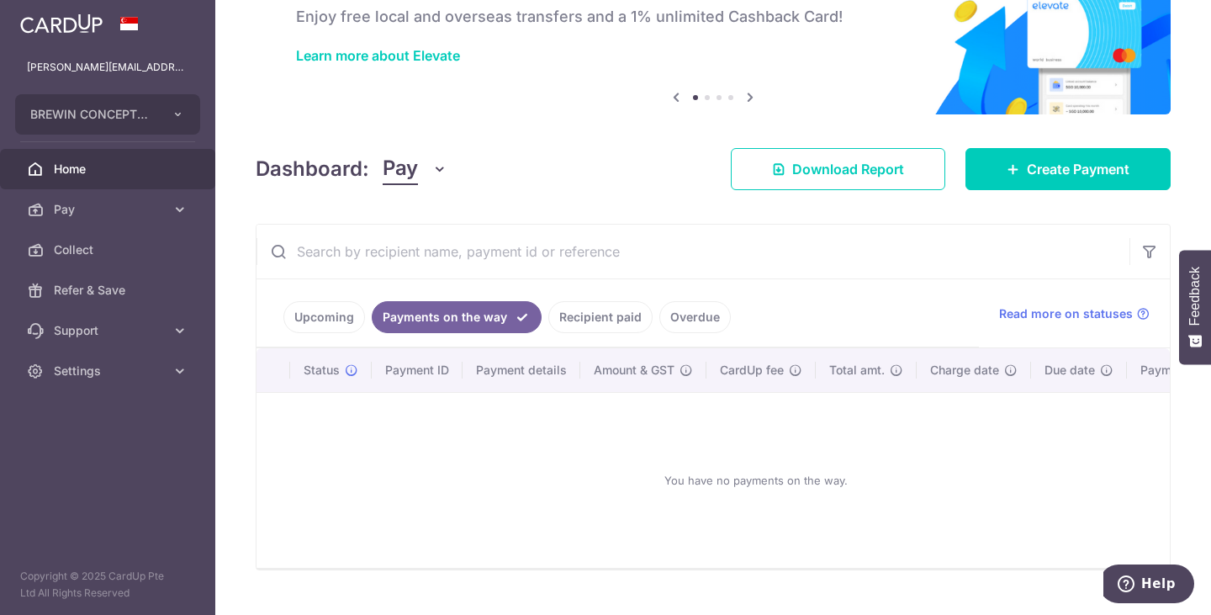
click at [608, 327] on link "Recipient paid" at bounding box center [600, 317] width 104 height 32
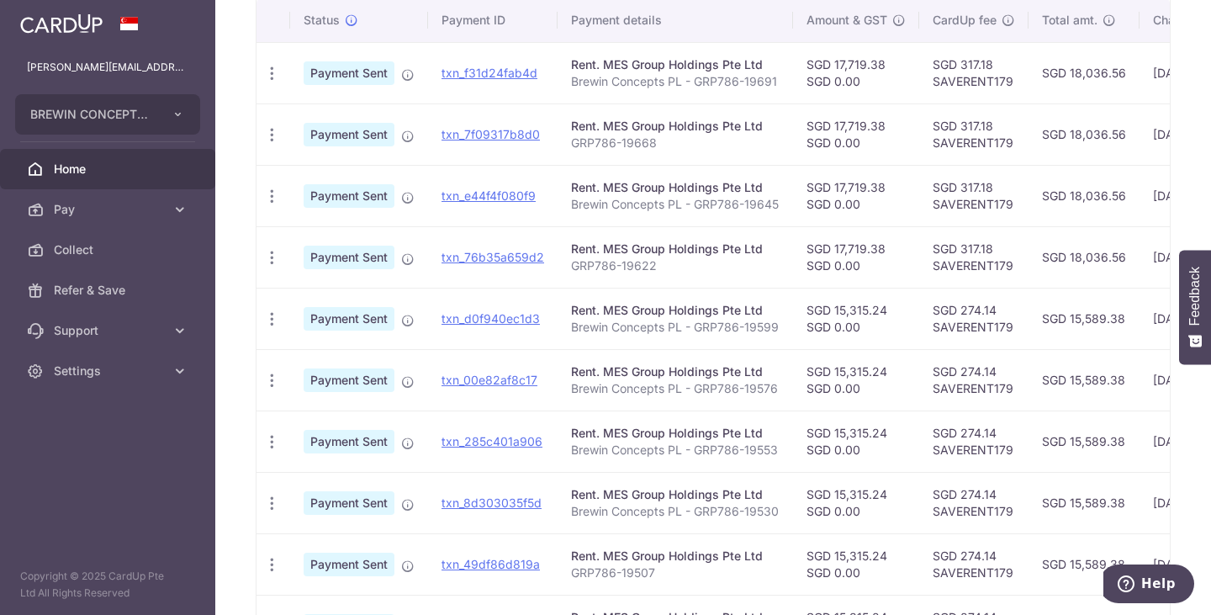
scroll to position [286, 0]
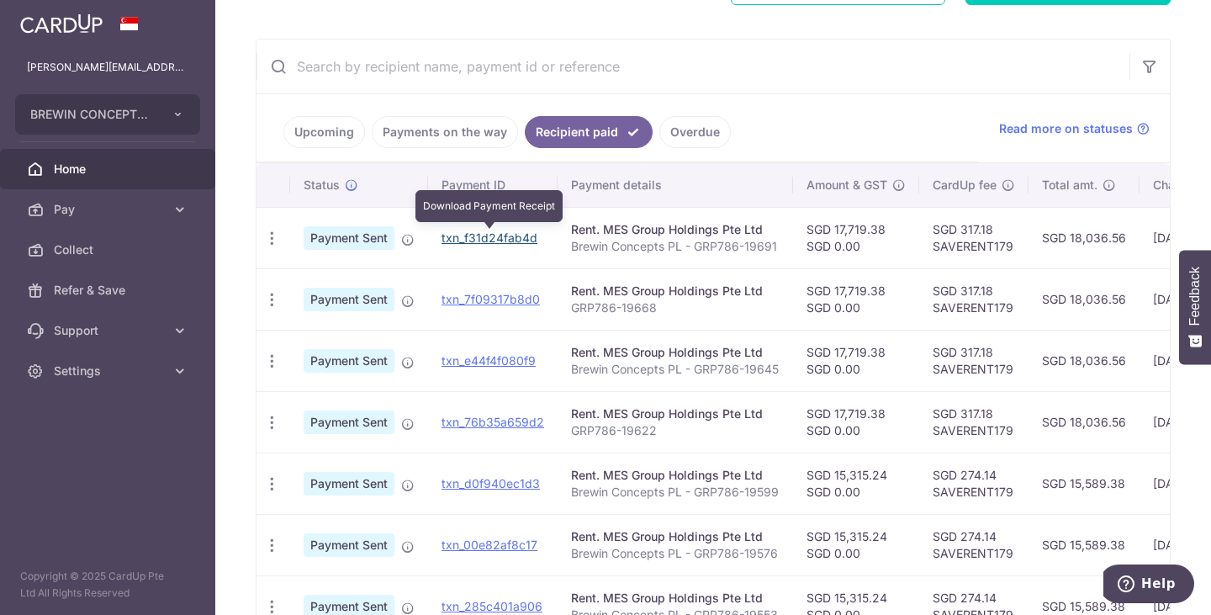
click at [491, 235] on link "txn_f31d24fab4d" at bounding box center [489, 237] width 96 height 14
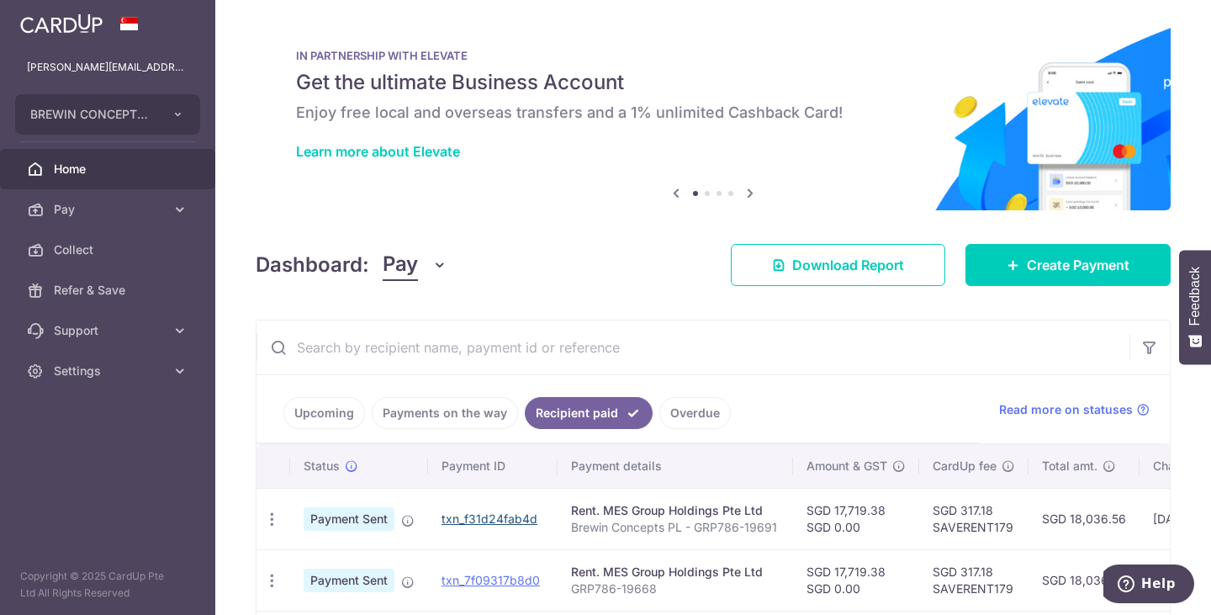
scroll to position [0, 0]
